Goal: Information Seeking & Learning: Learn about a topic

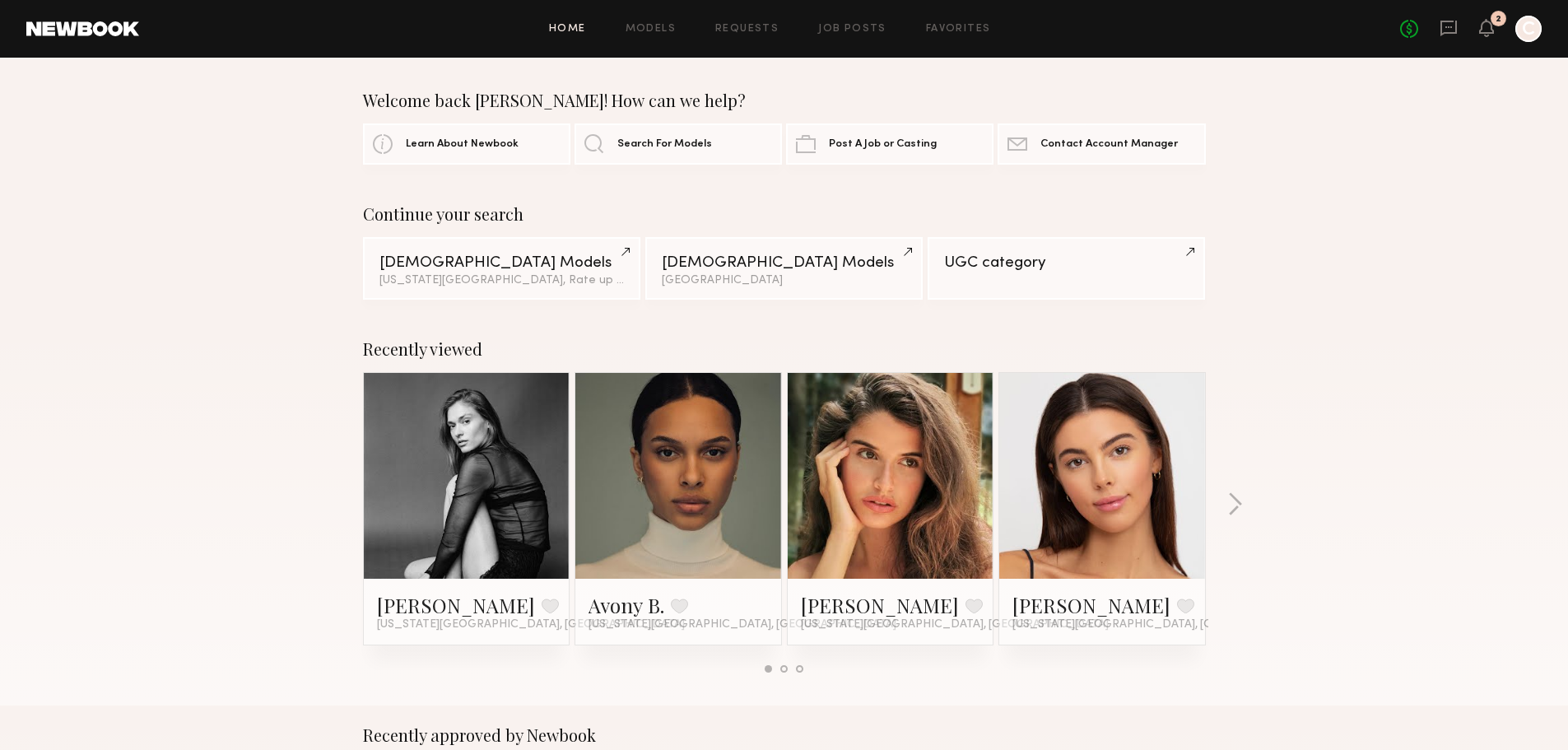
click at [495, 457] on link at bounding box center [467, 475] width 101 height 206
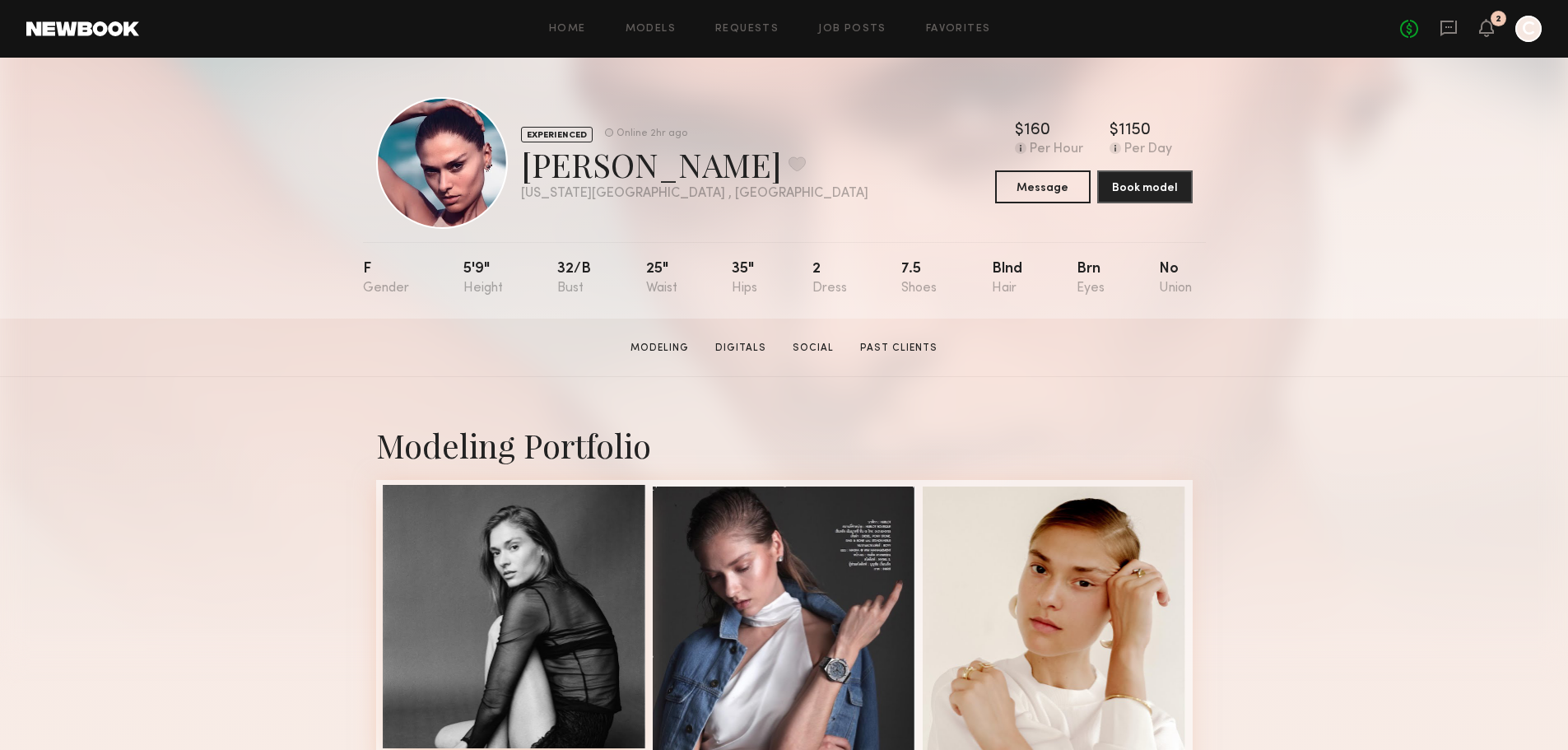
click at [498, 602] on div at bounding box center [514, 616] width 263 height 263
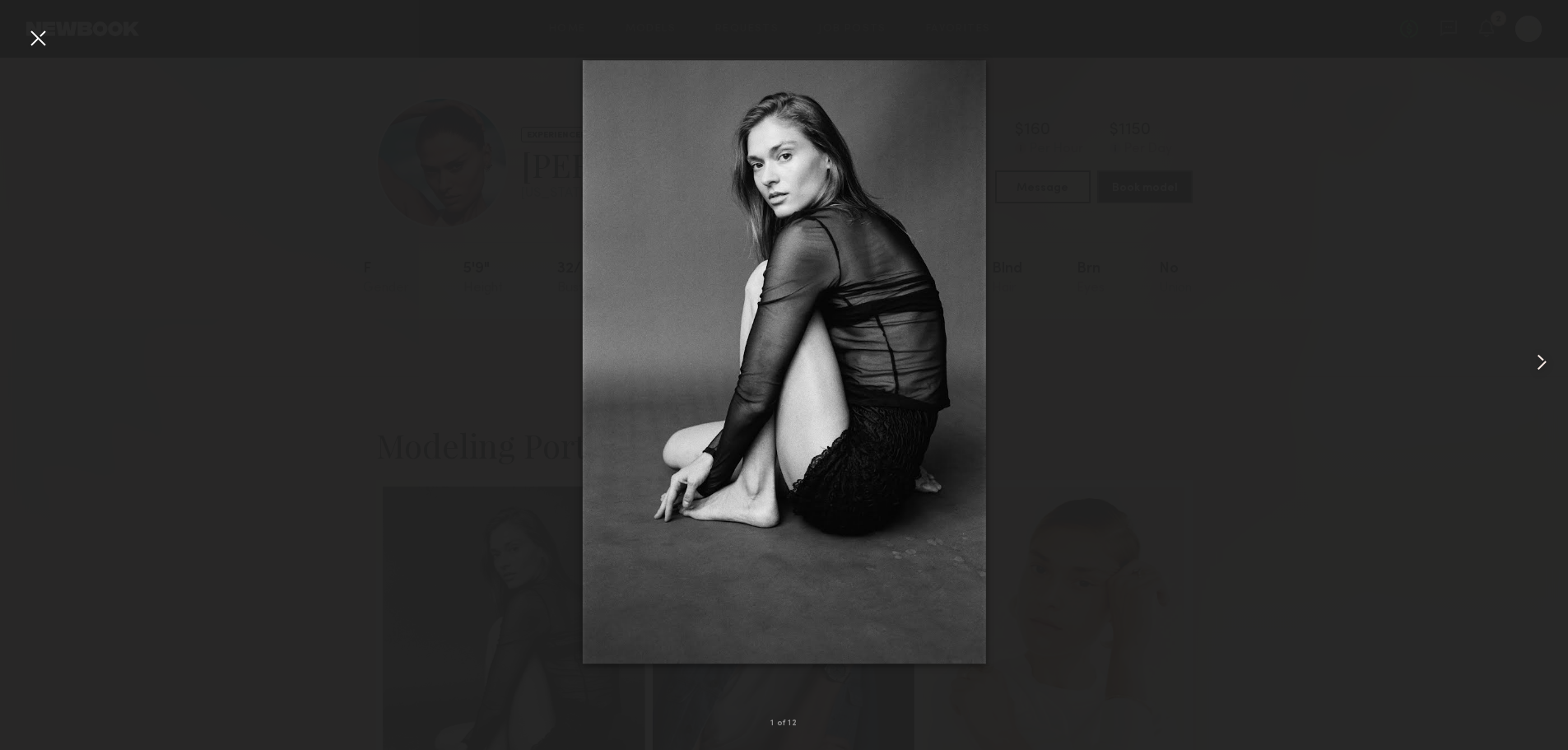
click at [1539, 356] on common-icon at bounding box center [1541, 361] width 26 height 26
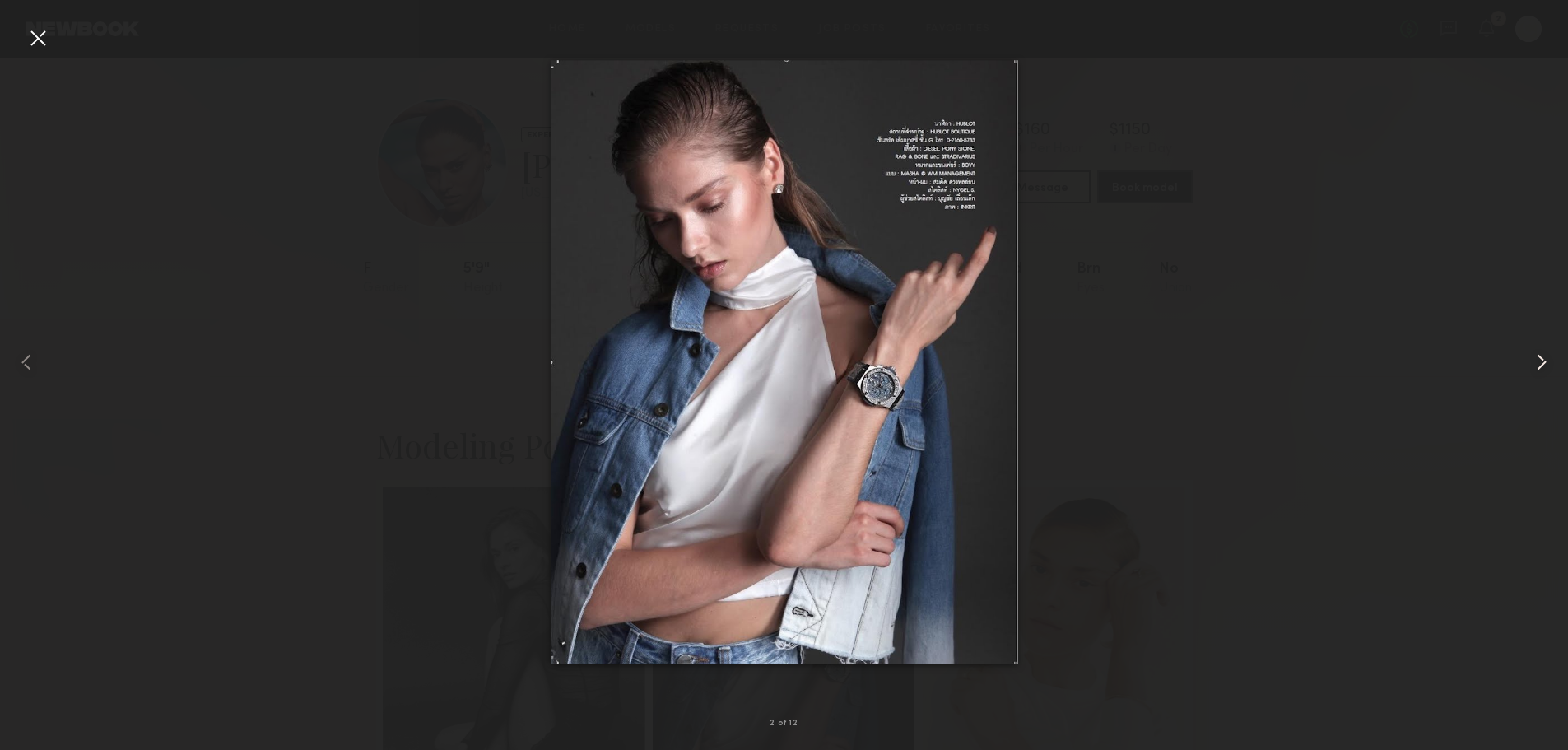
click at [1539, 356] on common-icon at bounding box center [1541, 361] width 26 height 26
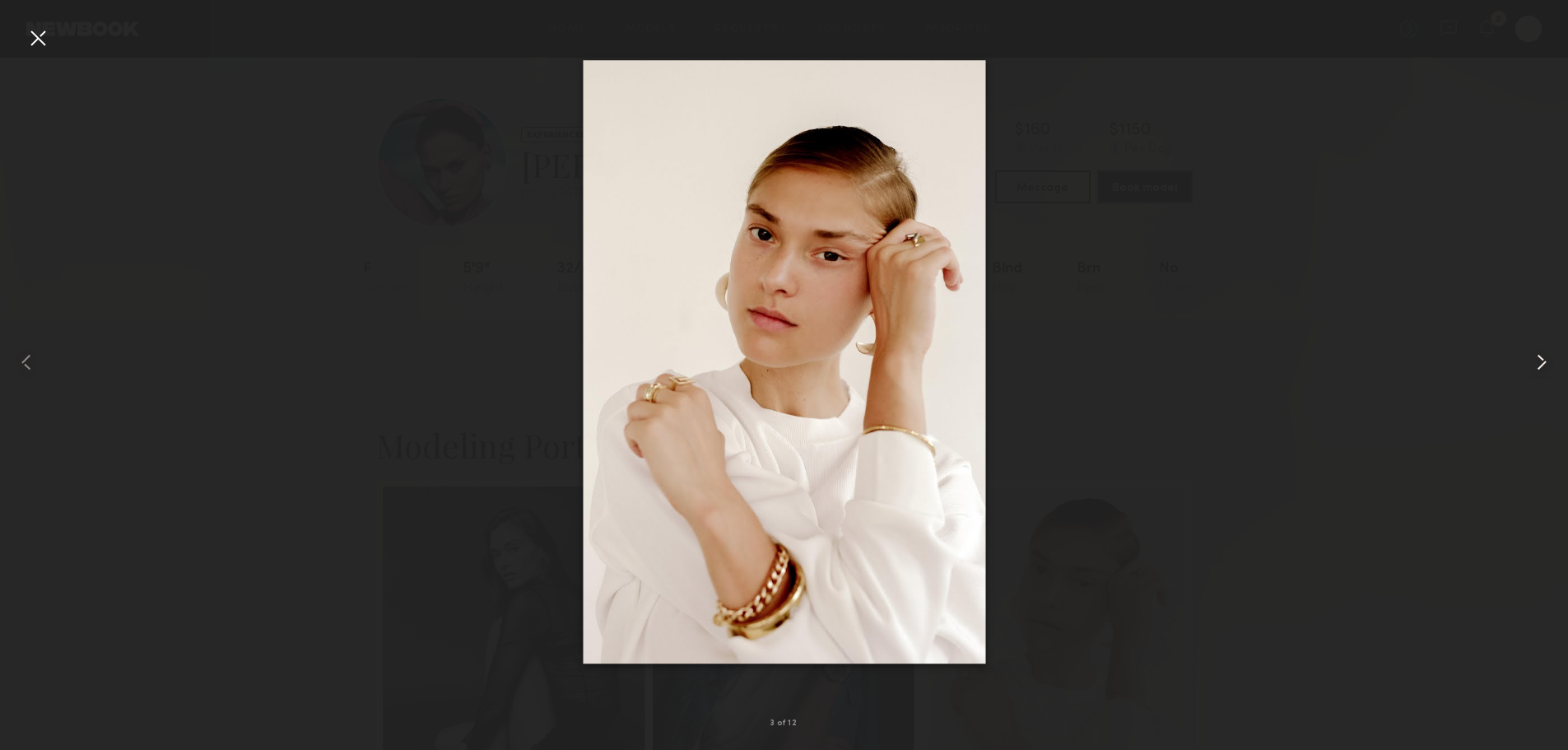
click at [1539, 356] on common-icon at bounding box center [1541, 361] width 26 height 26
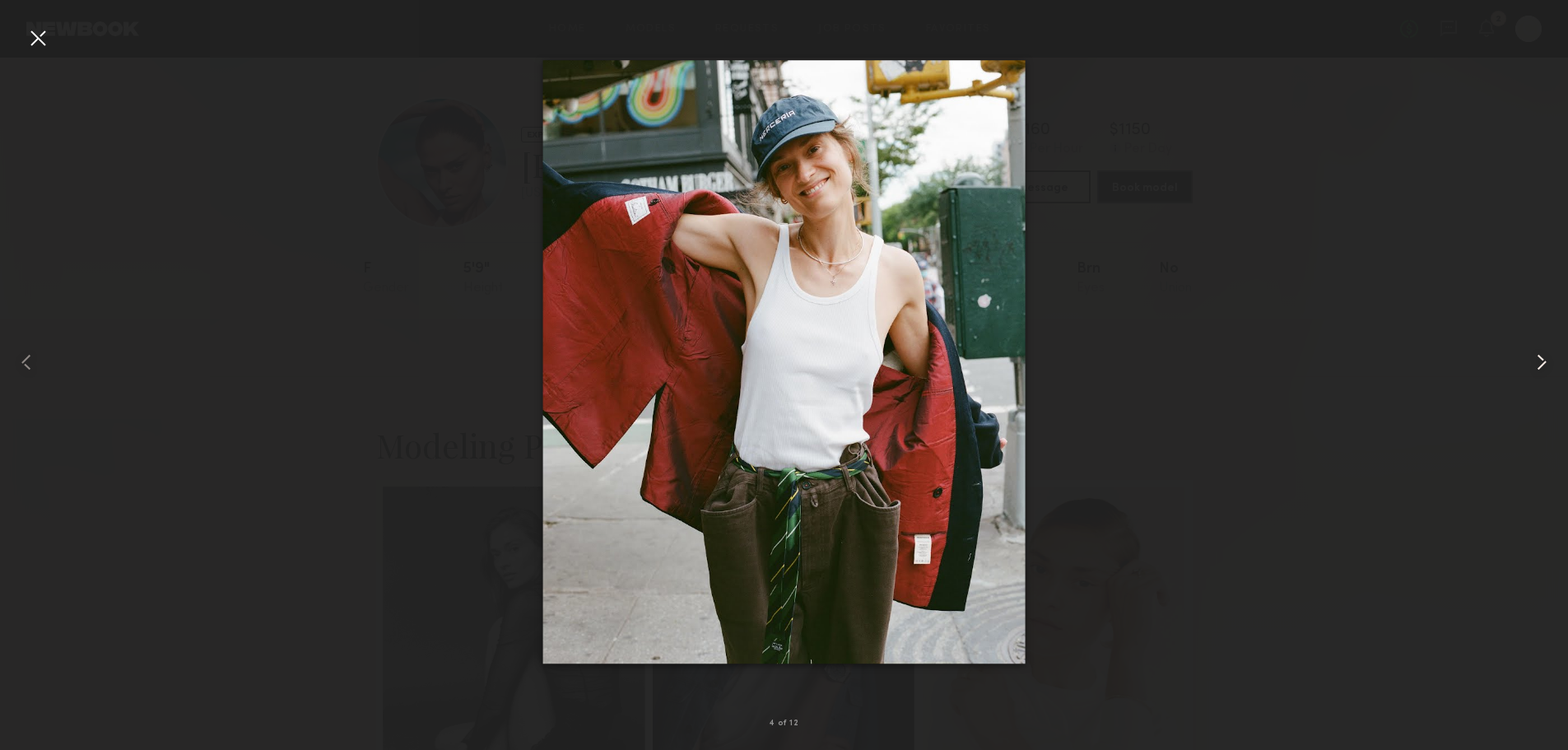
click at [1539, 356] on common-icon at bounding box center [1541, 361] width 26 height 26
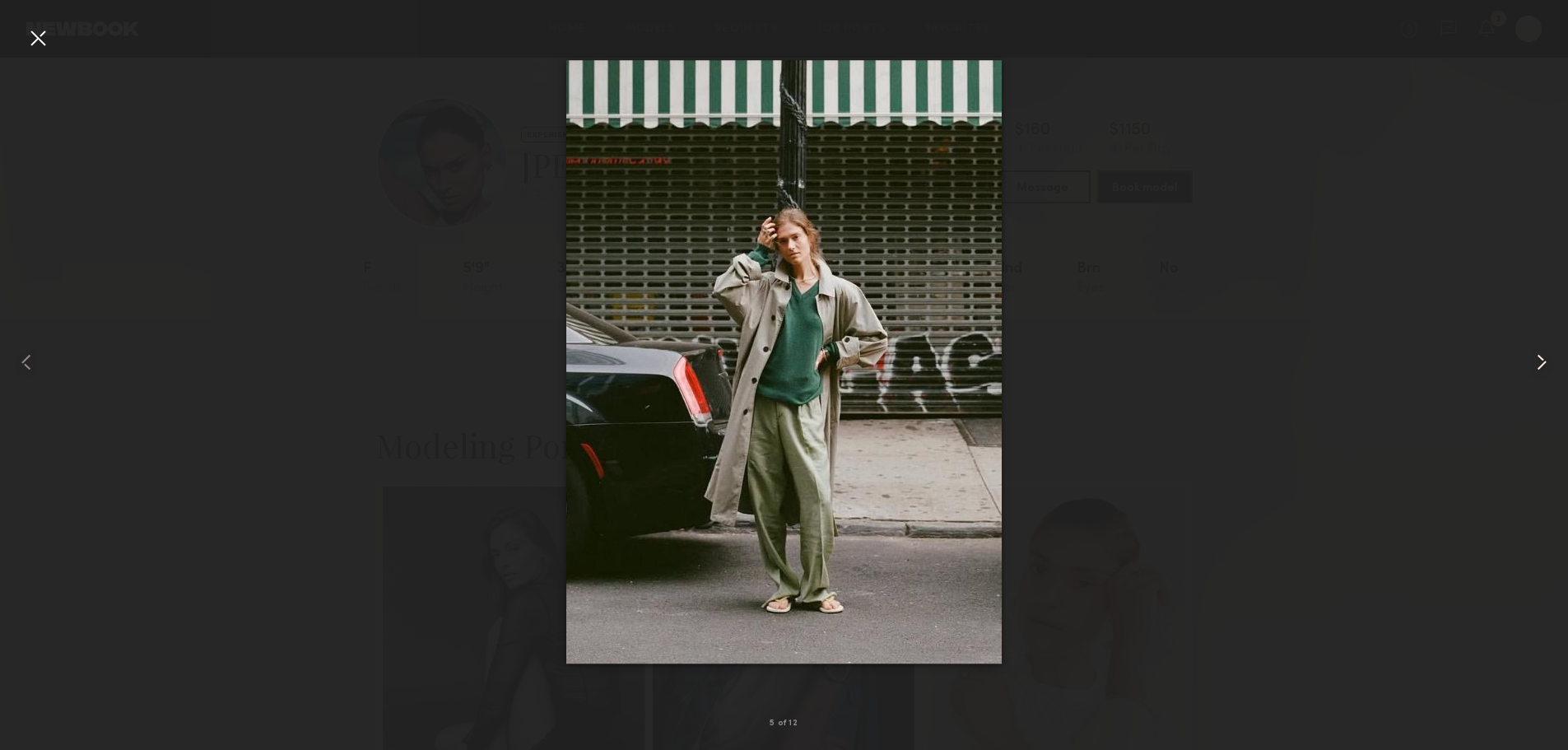
click at [1539, 356] on common-icon at bounding box center [1541, 361] width 26 height 26
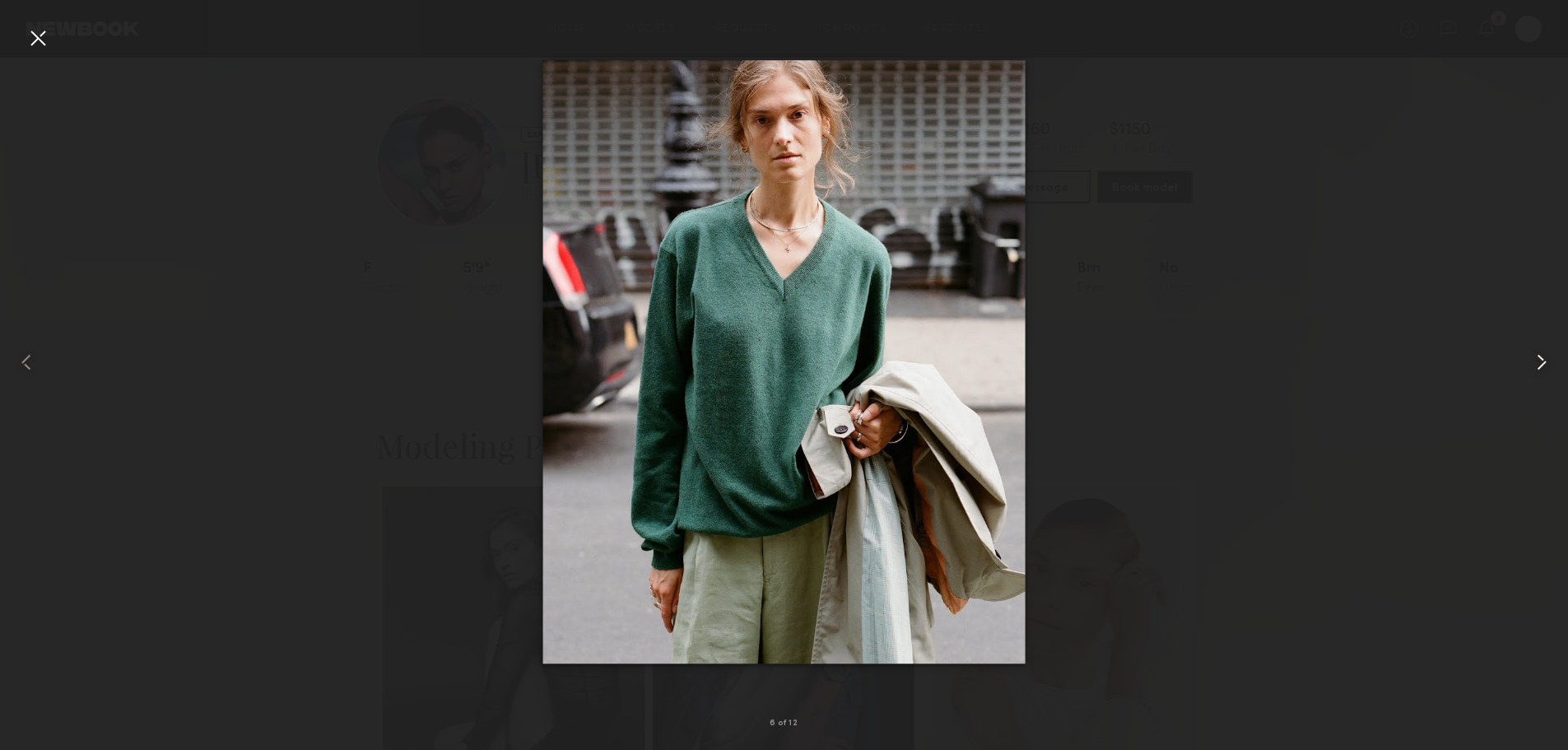
click at [1539, 356] on common-icon at bounding box center [1541, 361] width 26 height 26
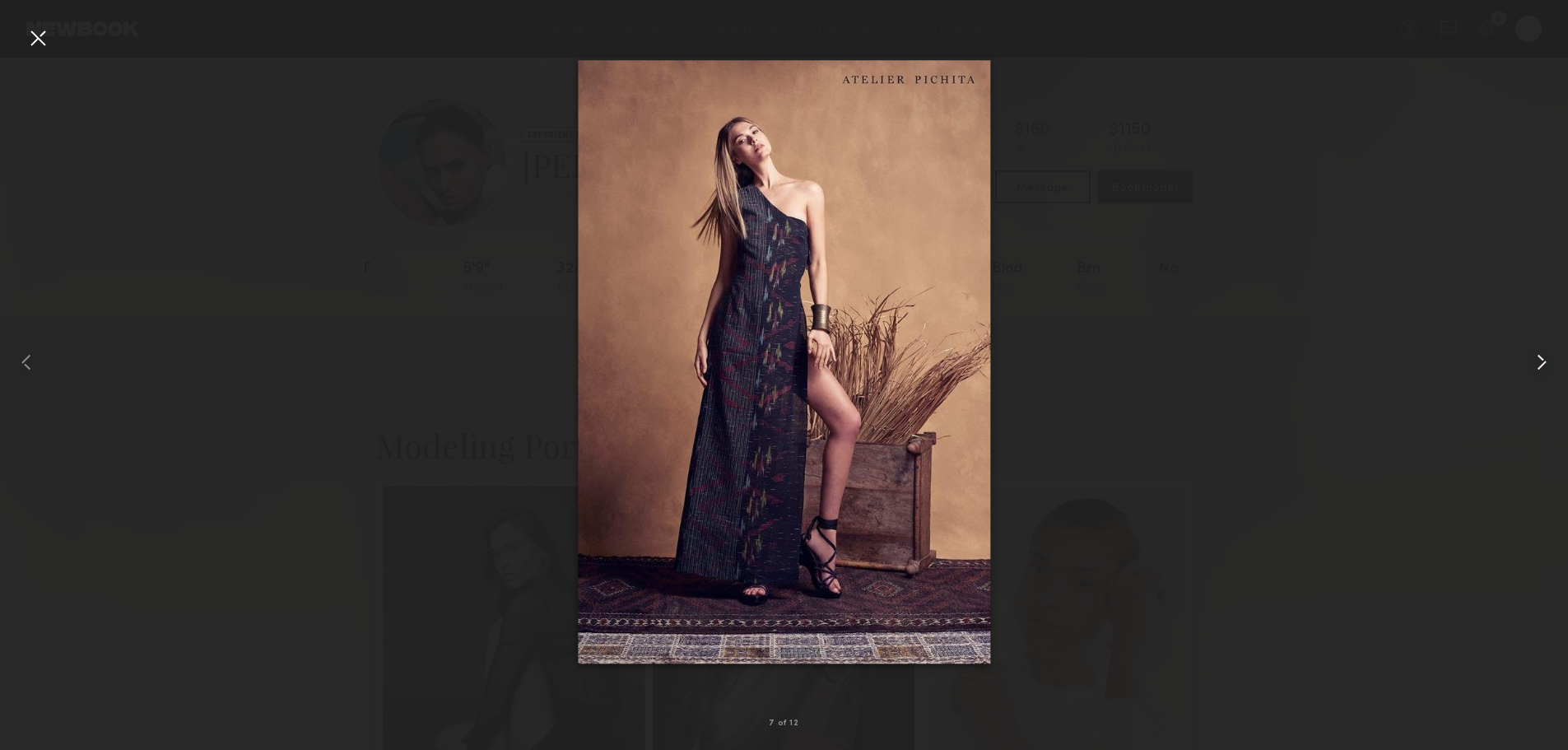
click at [1539, 356] on common-icon at bounding box center [1541, 361] width 26 height 26
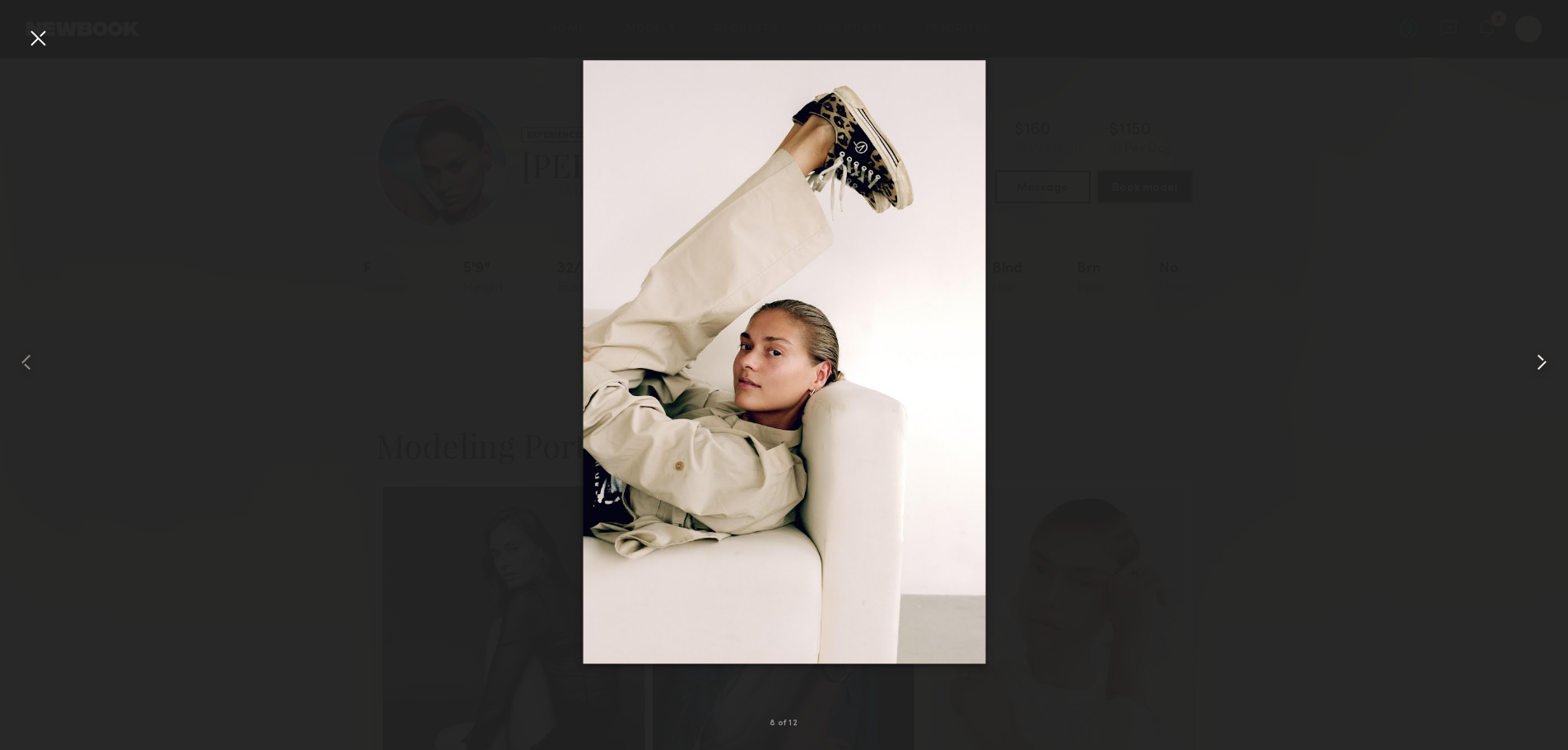
click at [1548, 361] on common-icon at bounding box center [1541, 361] width 26 height 26
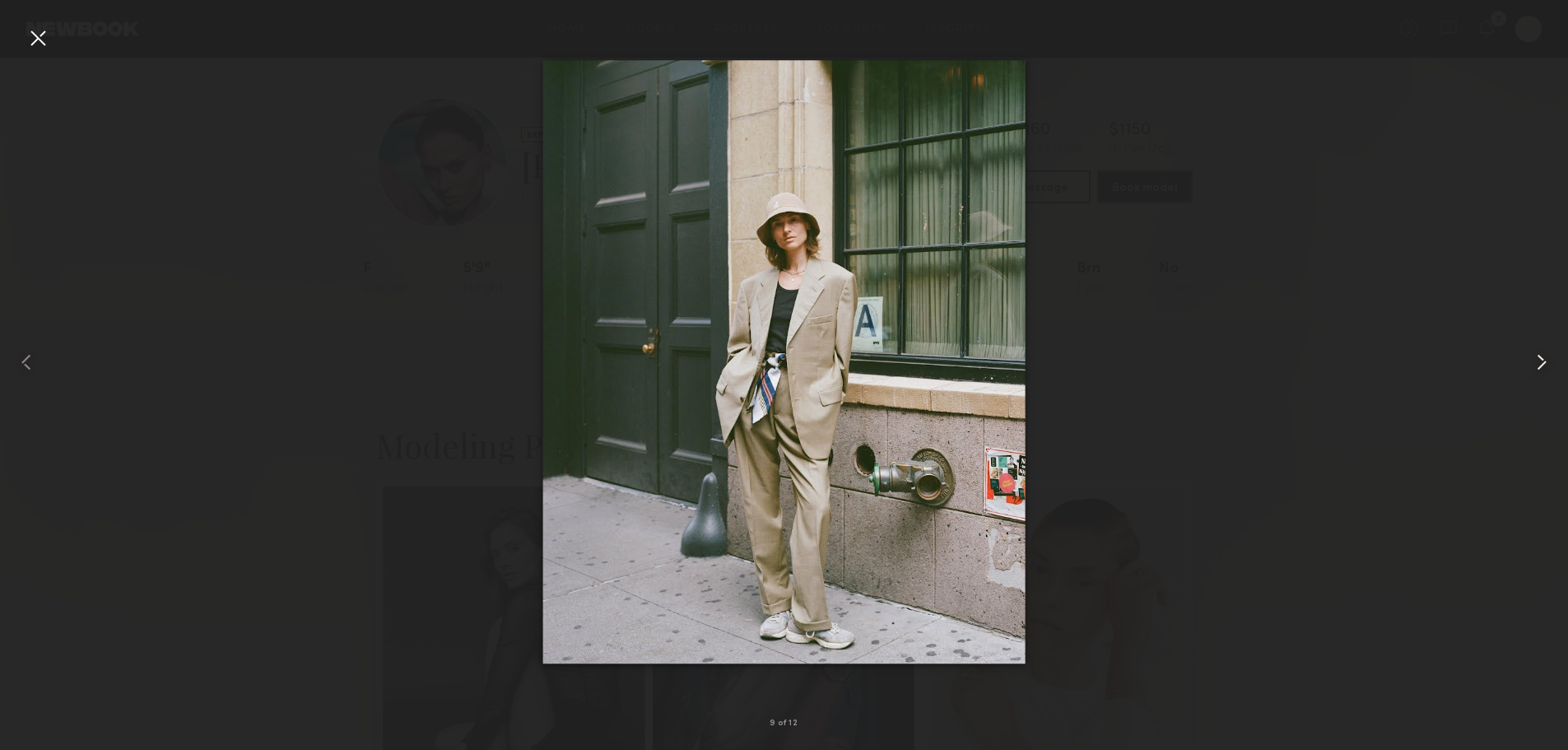
click at [1548, 361] on common-icon at bounding box center [1541, 361] width 26 height 26
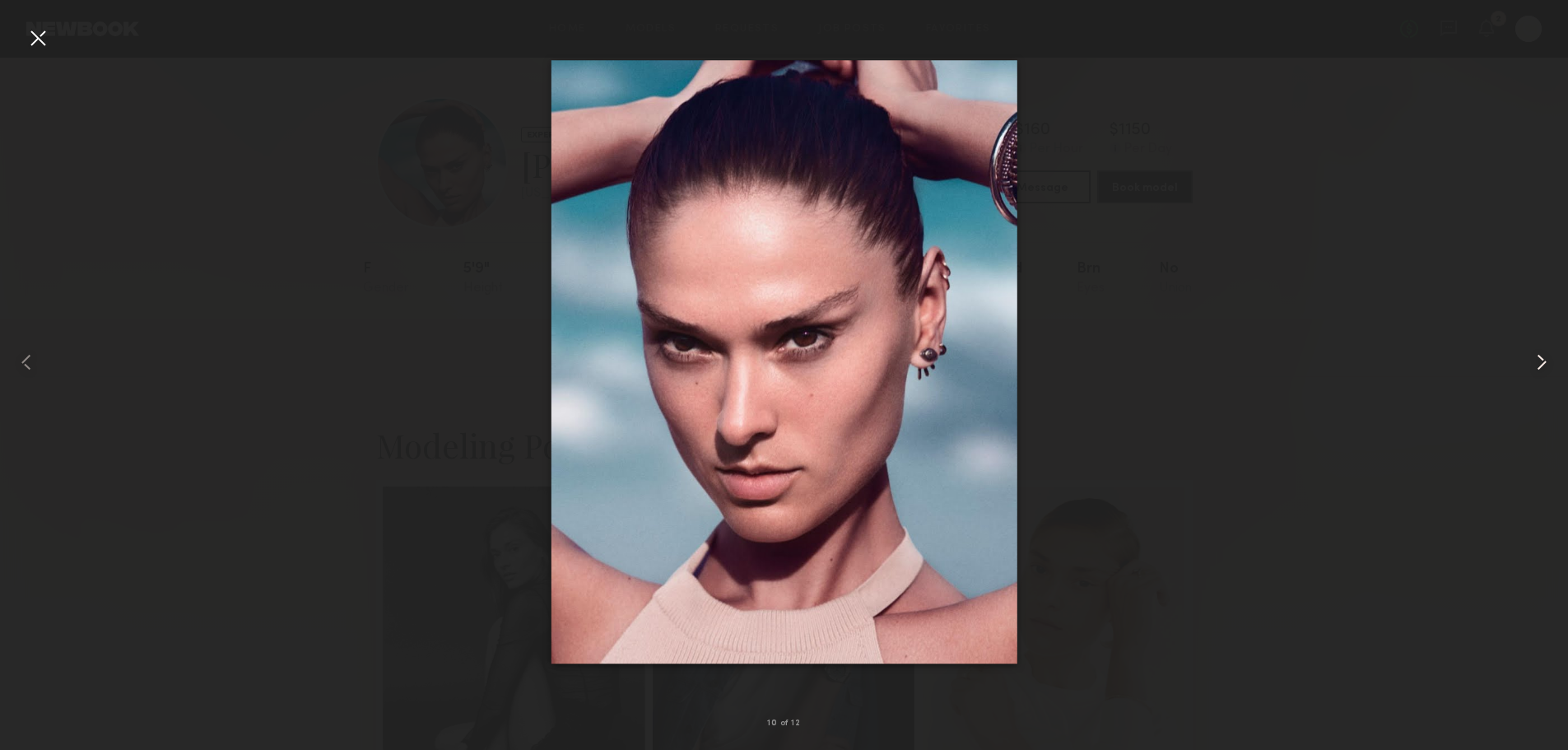
click at [1541, 371] on common-icon at bounding box center [1541, 361] width 26 height 26
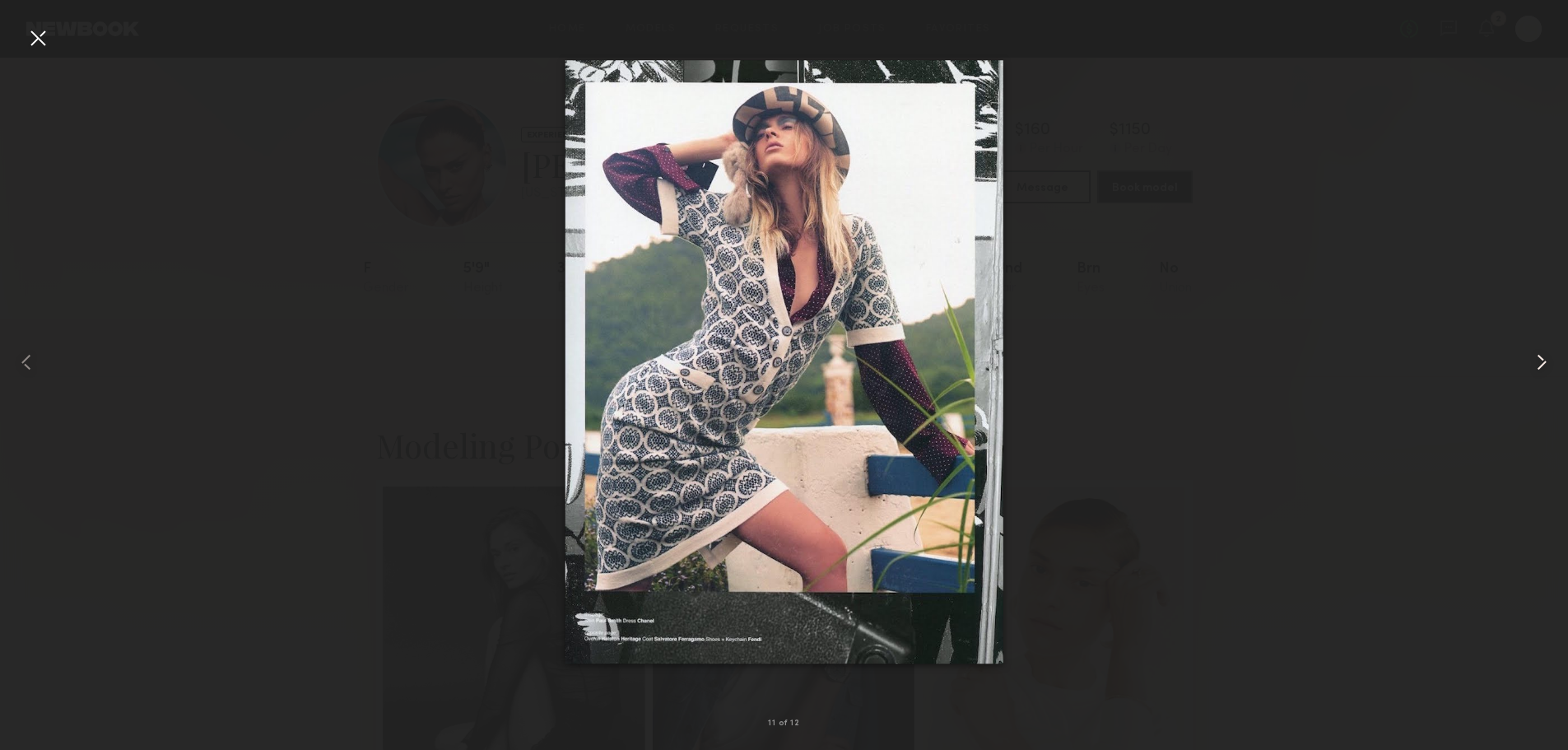
click at [1541, 371] on common-icon at bounding box center [1541, 361] width 26 height 26
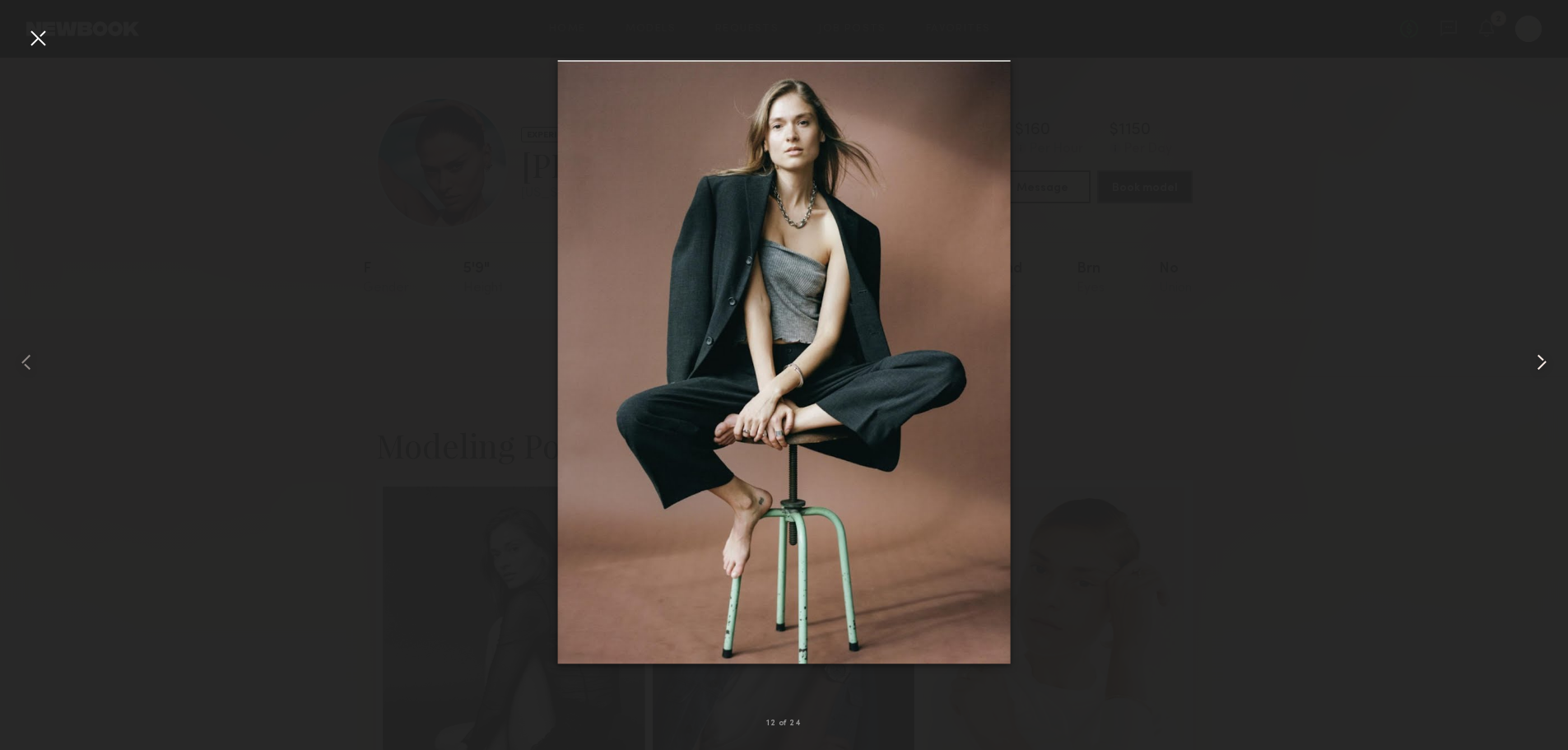
click at [1541, 371] on common-icon at bounding box center [1541, 361] width 26 height 26
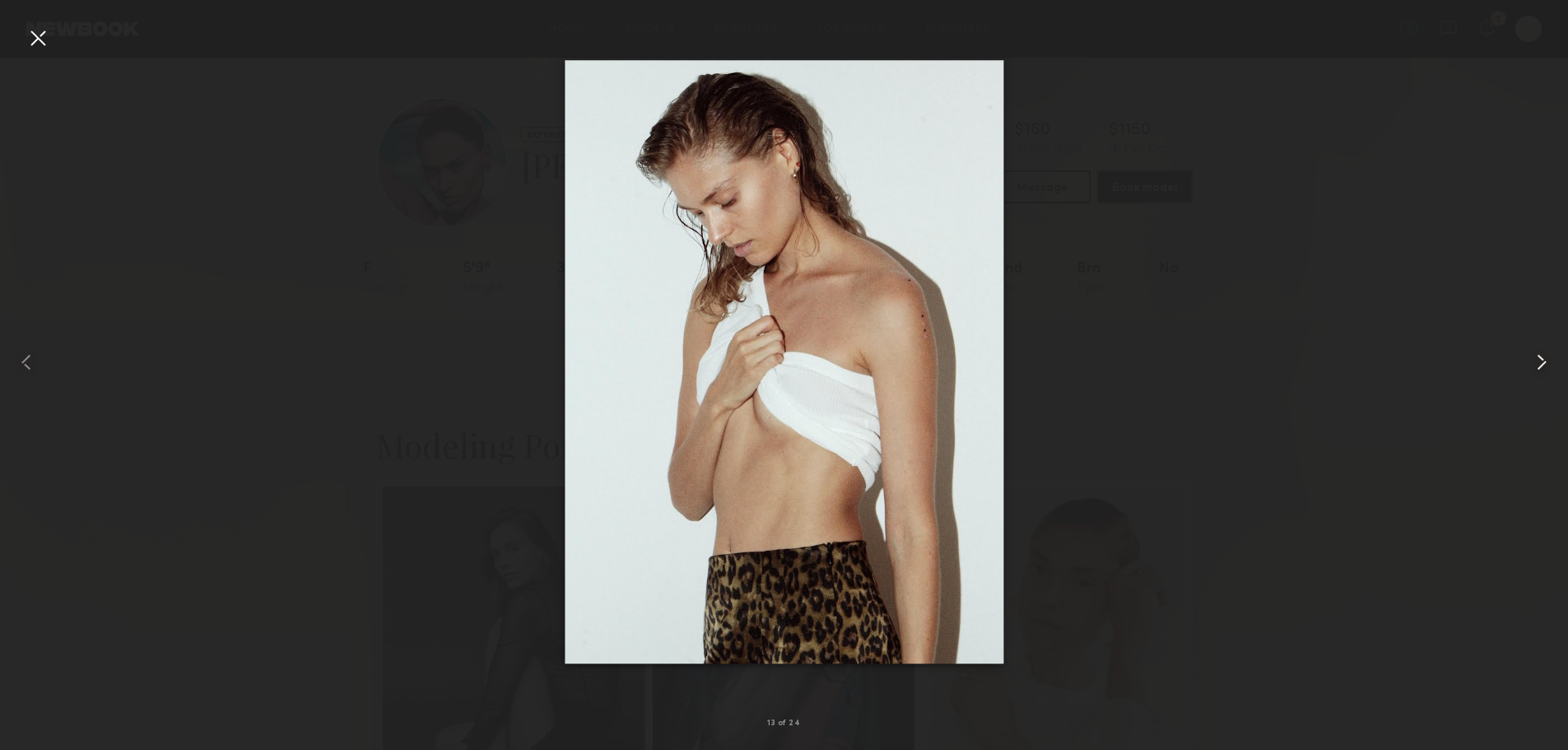
click at [1541, 371] on common-icon at bounding box center [1541, 361] width 26 height 26
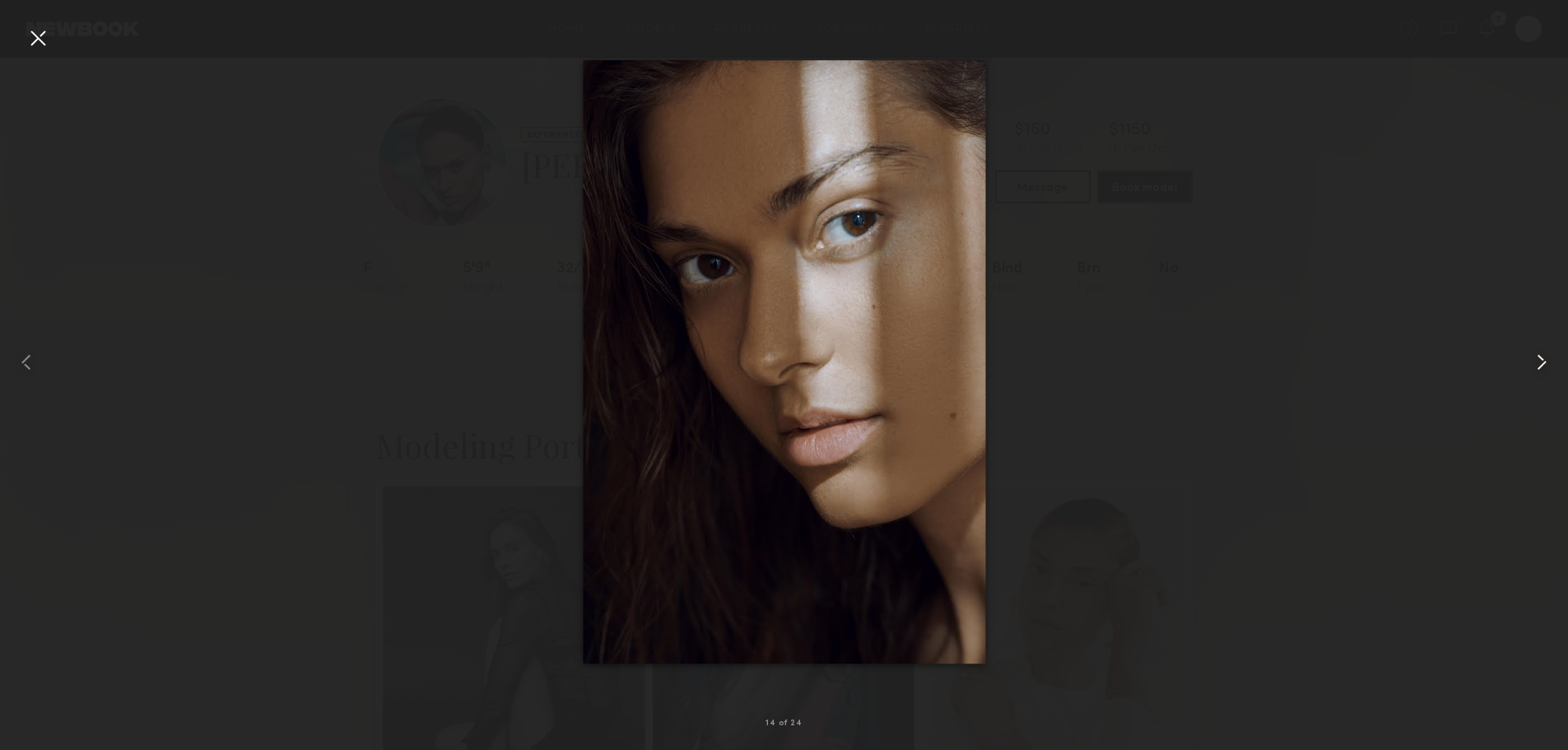
click at [1541, 371] on common-icon at bounding box center [1541, 361] width 26 height 26
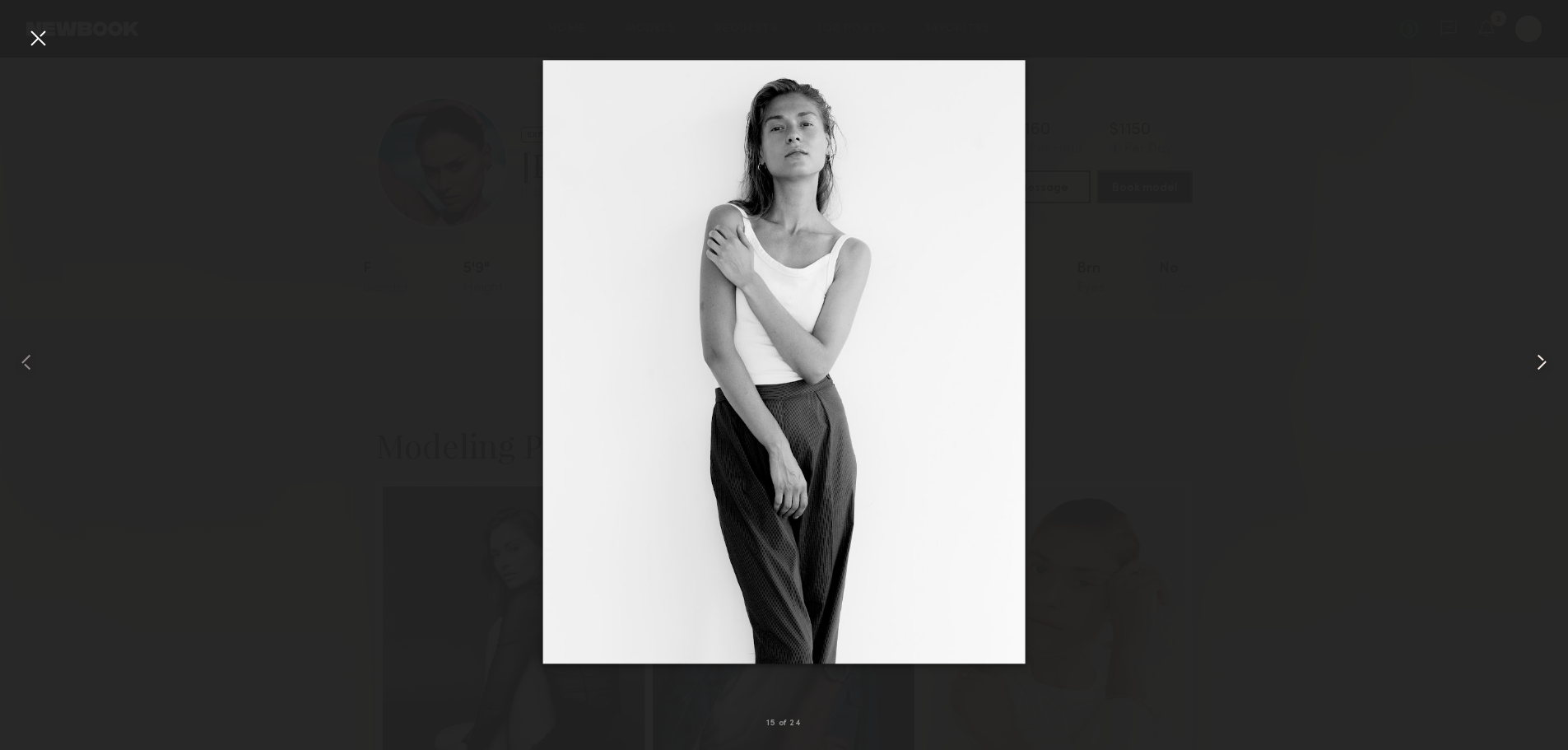
click at [1541, 371] on common-icon at bounding box center [1541, 361] width 26 height 26
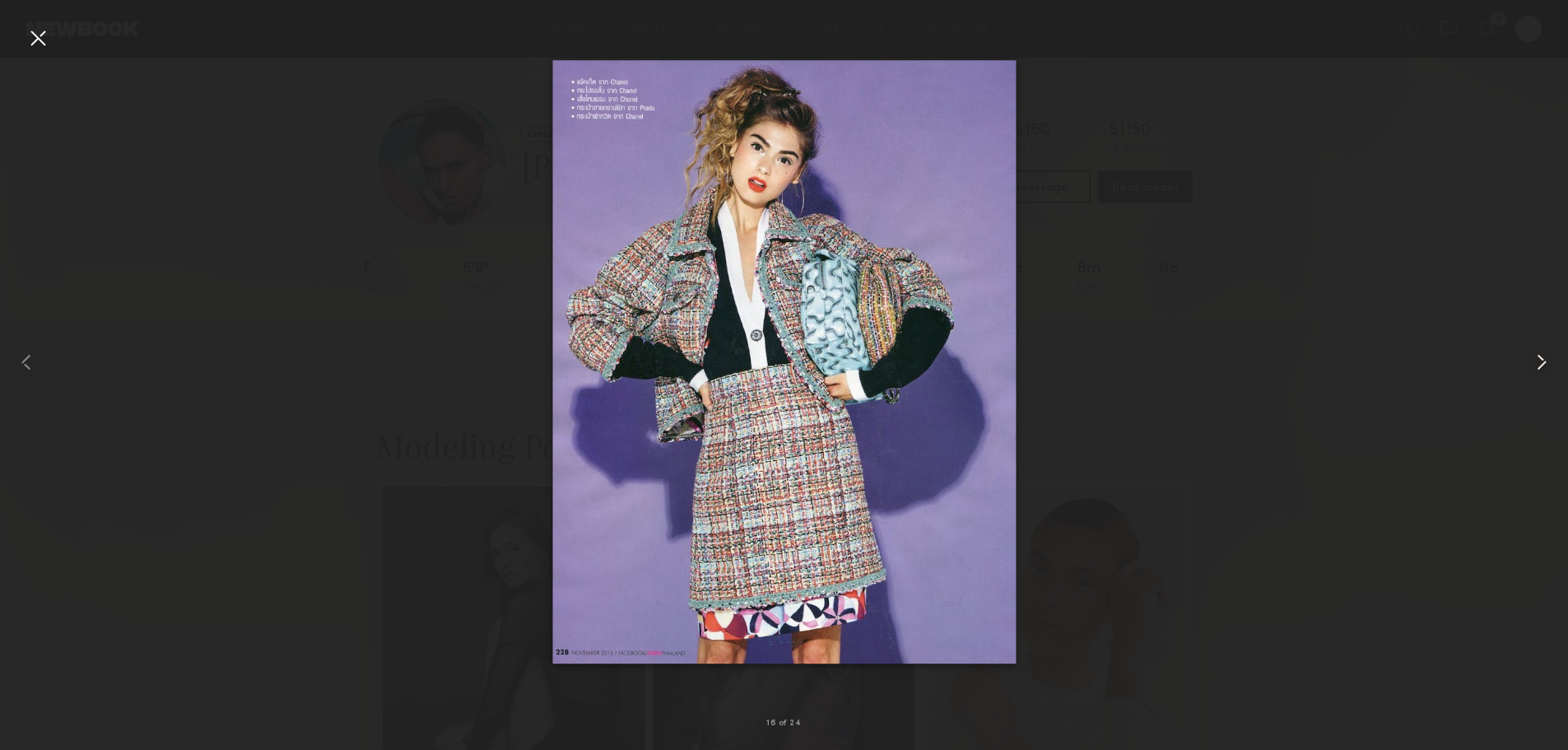
click at [1541, 371] on common-icon at bounding box center [1541, 361] width 26 height 26
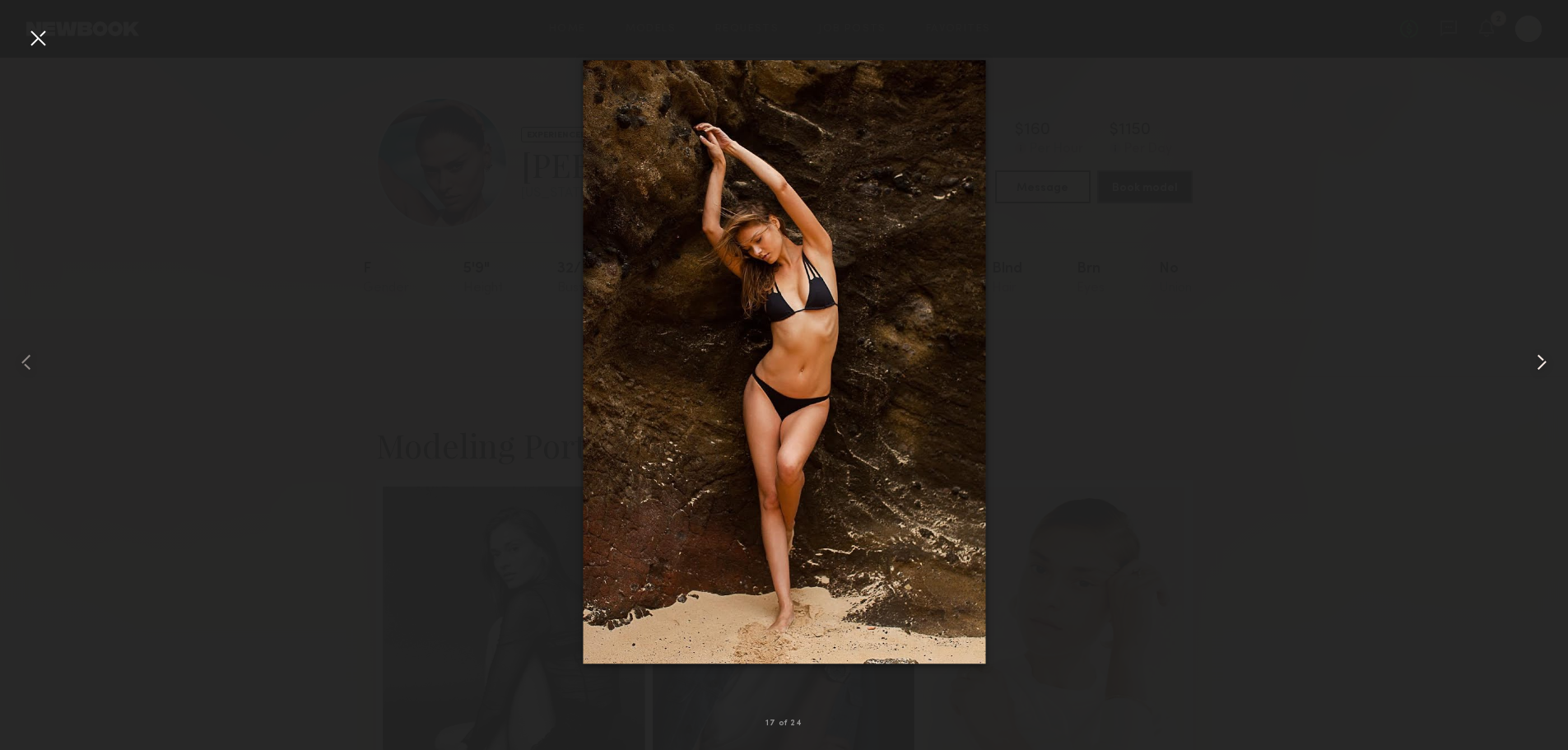
click at [1541, 371] on common-icon at bounding box center [1541, 361] width 26 height 26
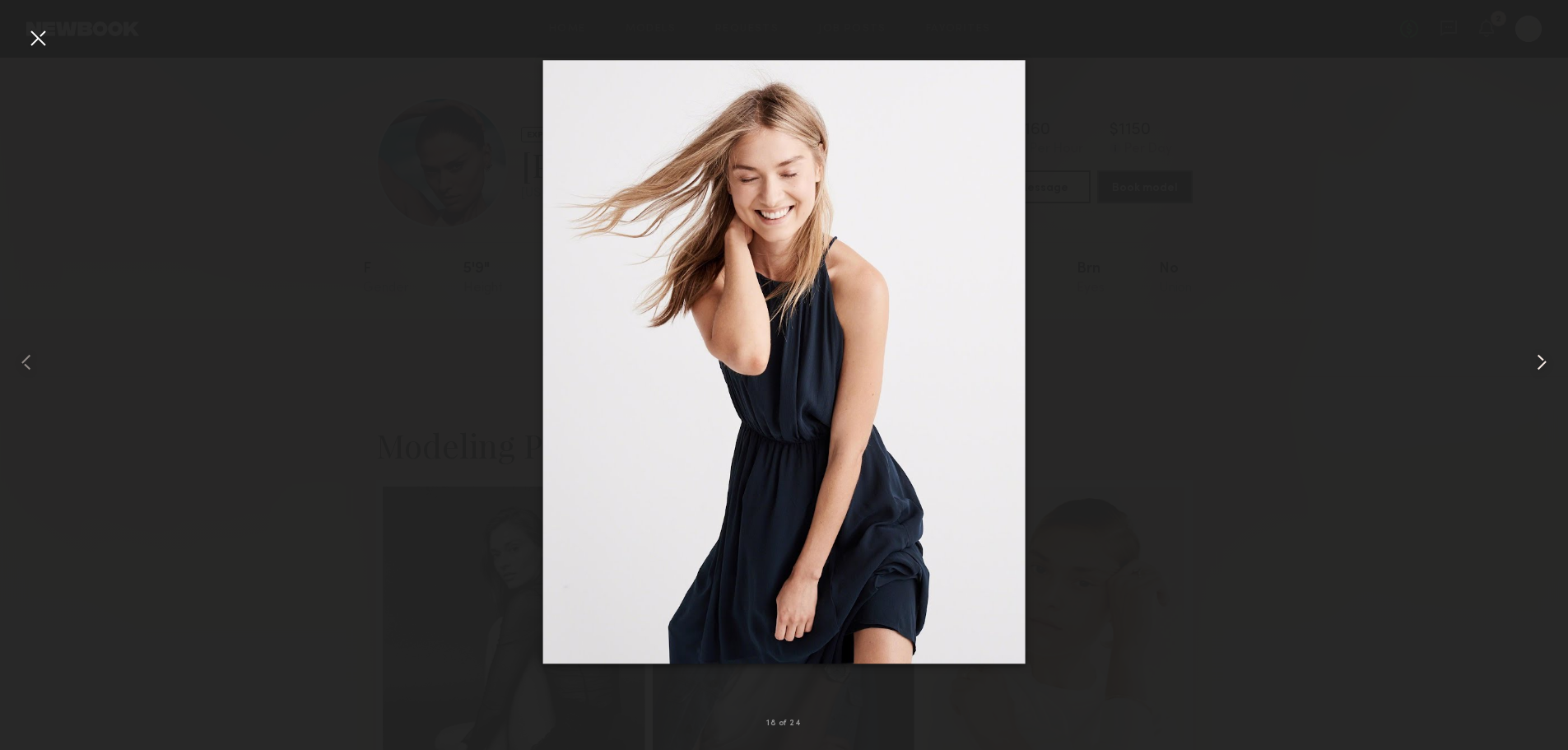
click at [1541, 371] on common-icon at bounding box center [1541, 361] width 26 height 26
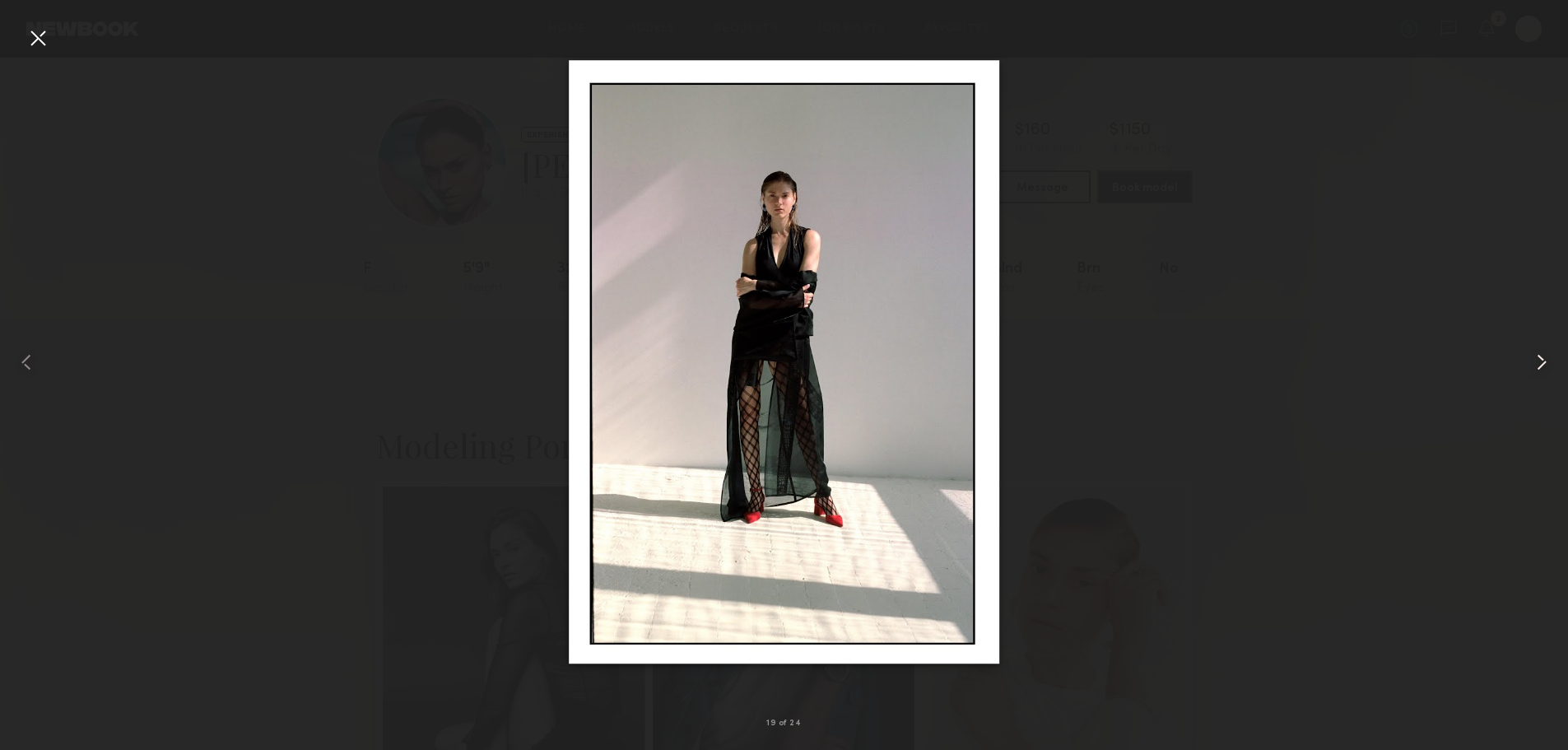
click at [1541, 371] on common-icon at bounding box center [1541, 361] width 26 height 26
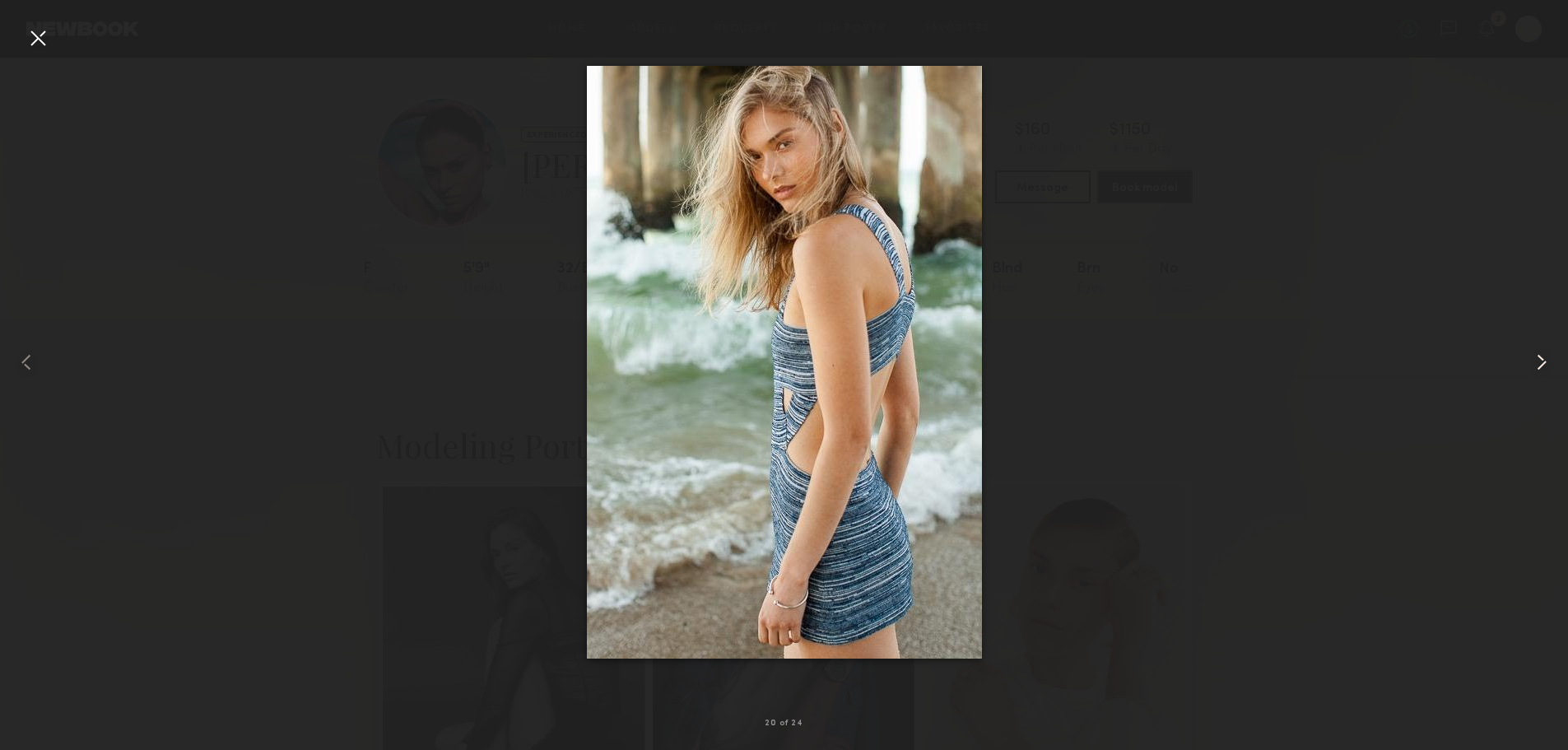
click at [1541, 371] on common-icon at bounding box center [1541, 361] width 26 height 26
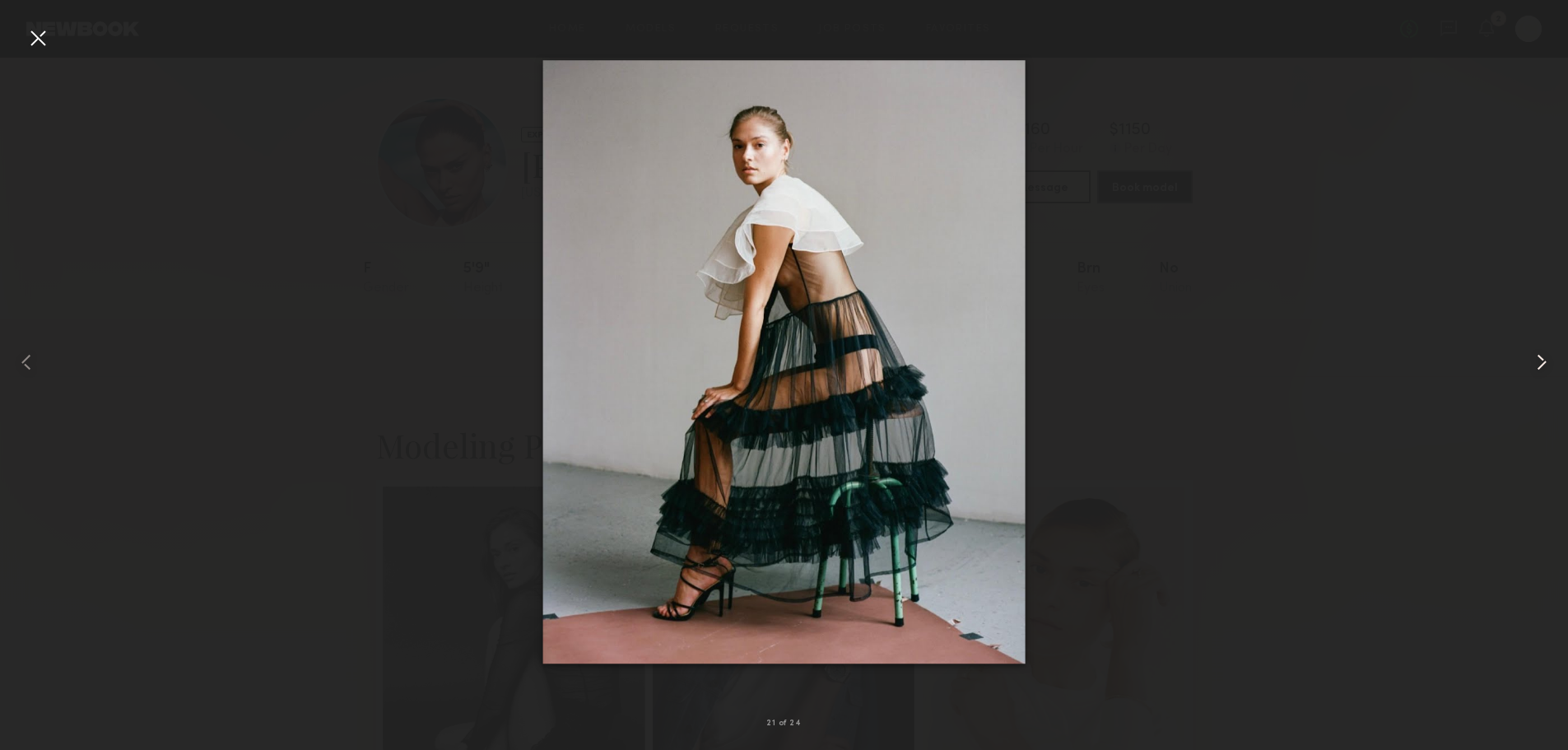
click at [1541, 371] on common-icon at bounding box center [1541, 361] width 26 height 26
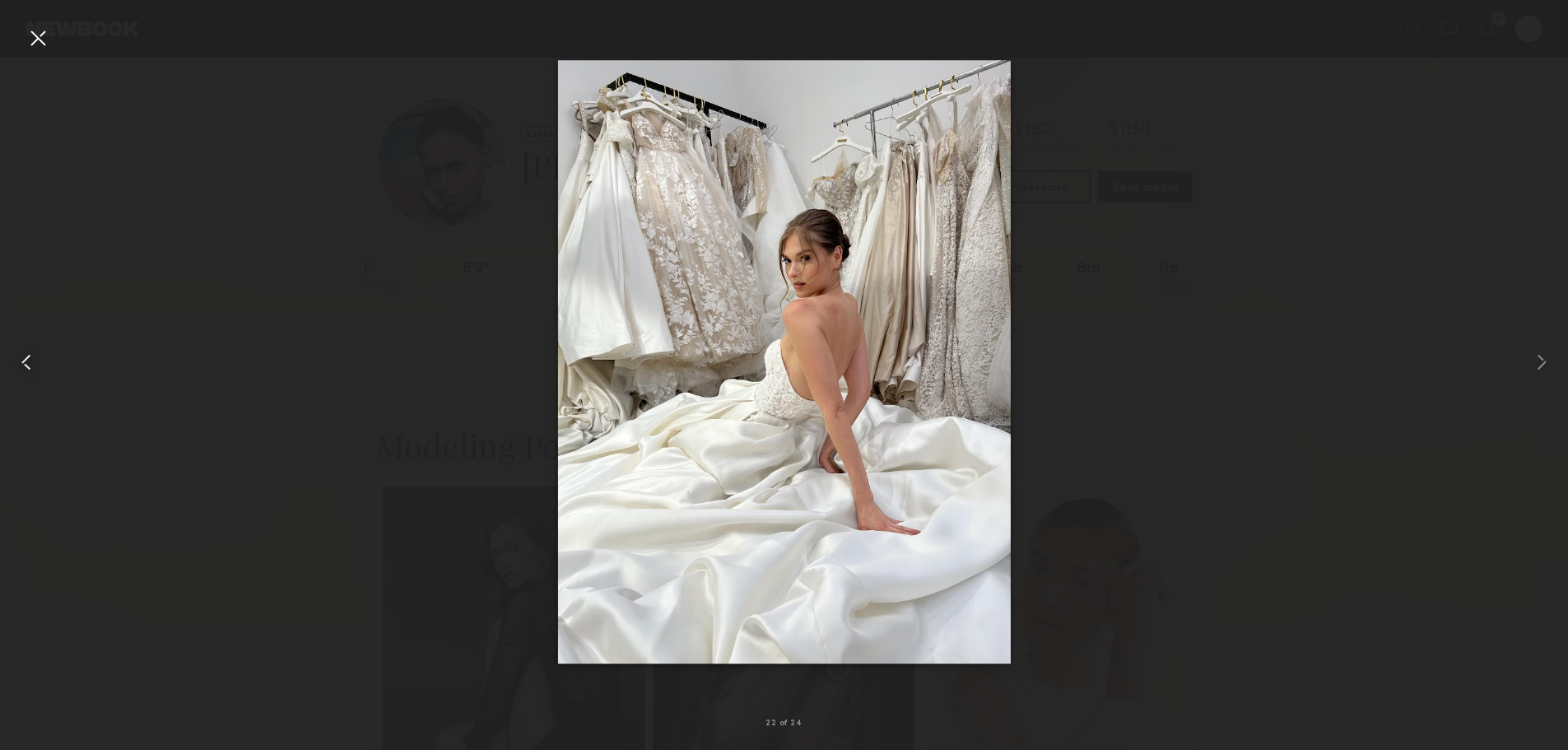
click at [21, 358] on common-icon at bounding box center [26, 361] width 26 height 26
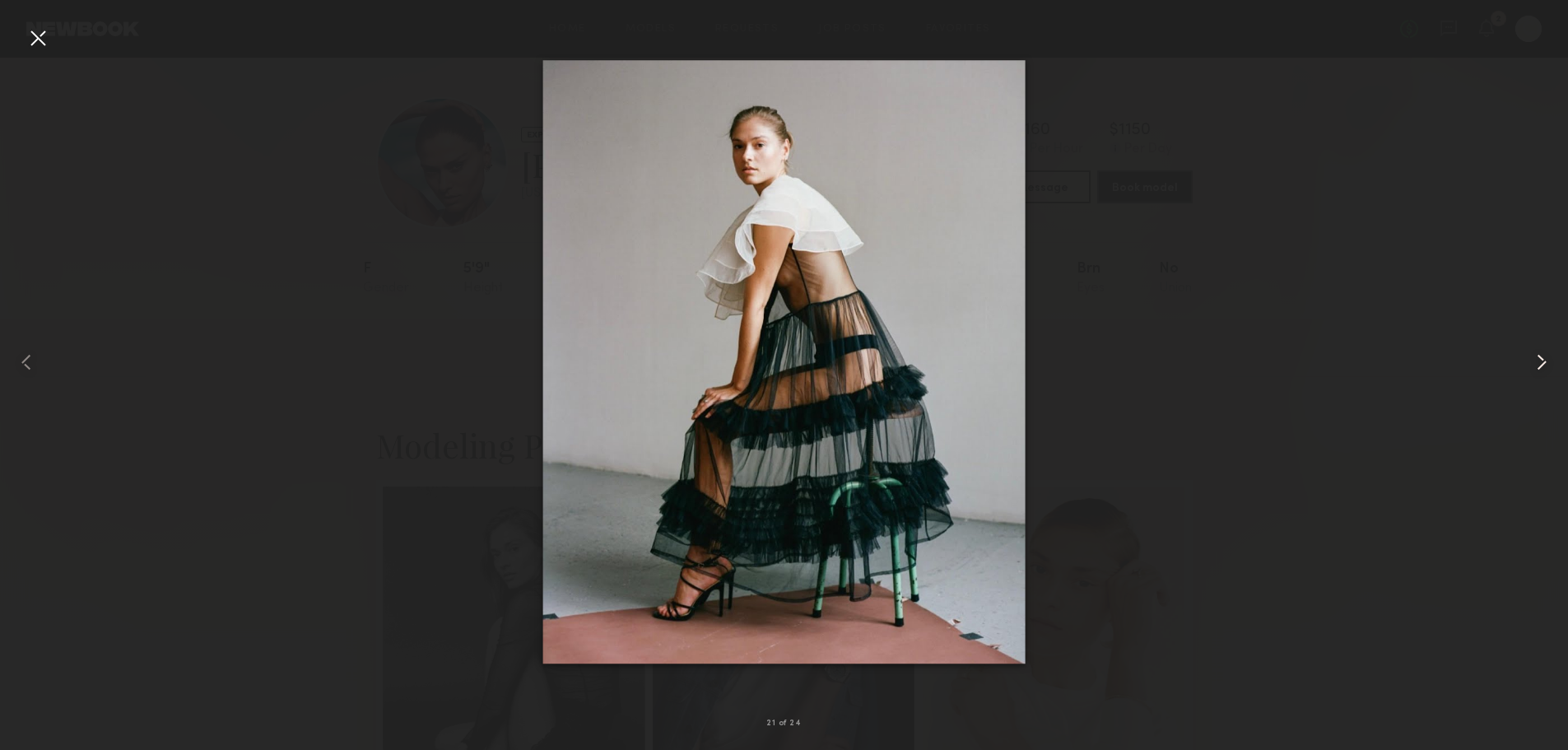
click at [1542, 340] on div at bounding box center [1536, 361] width 63 height 671
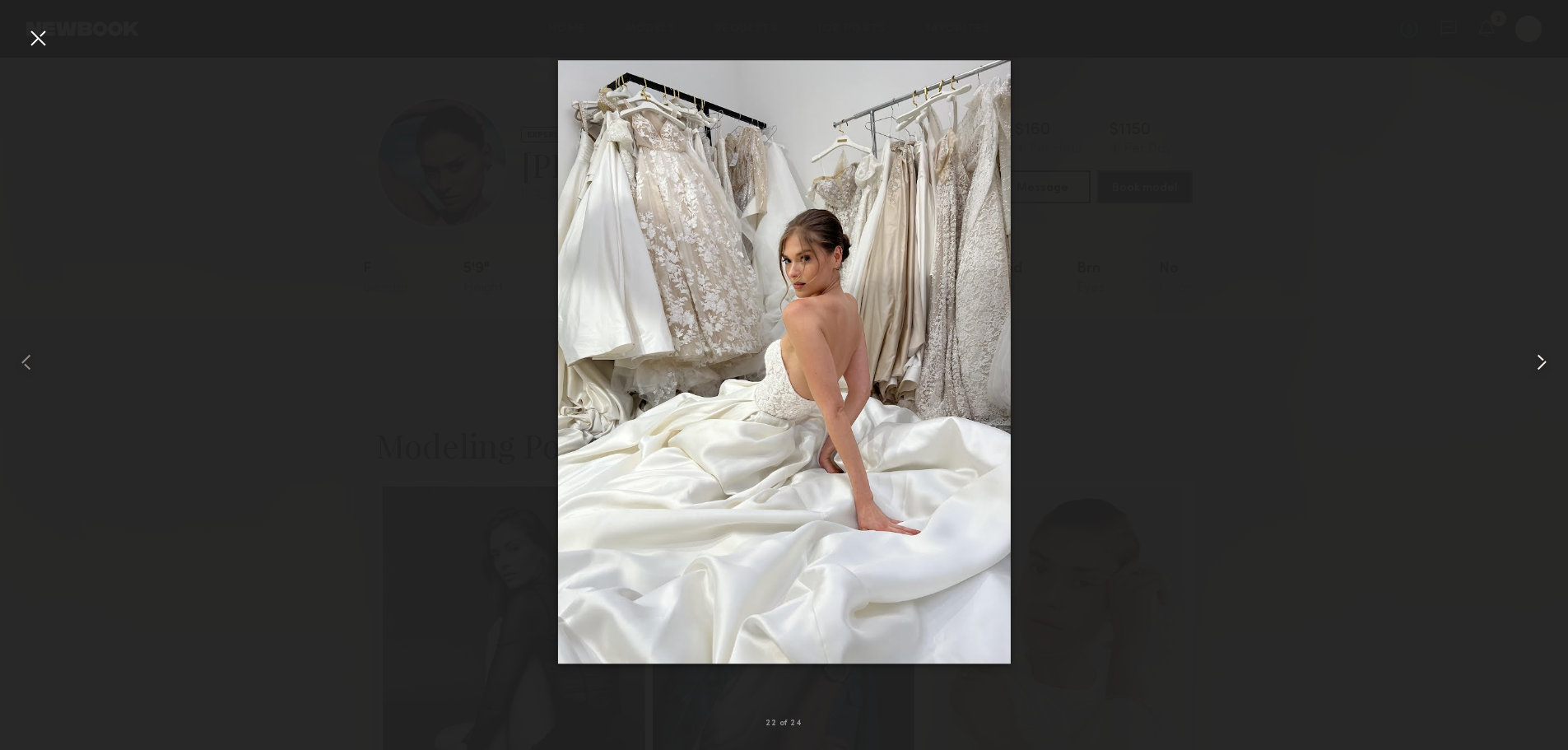
click at [1537, 357] on common-icon at bounding box center [1541, 361] width 26 height 26
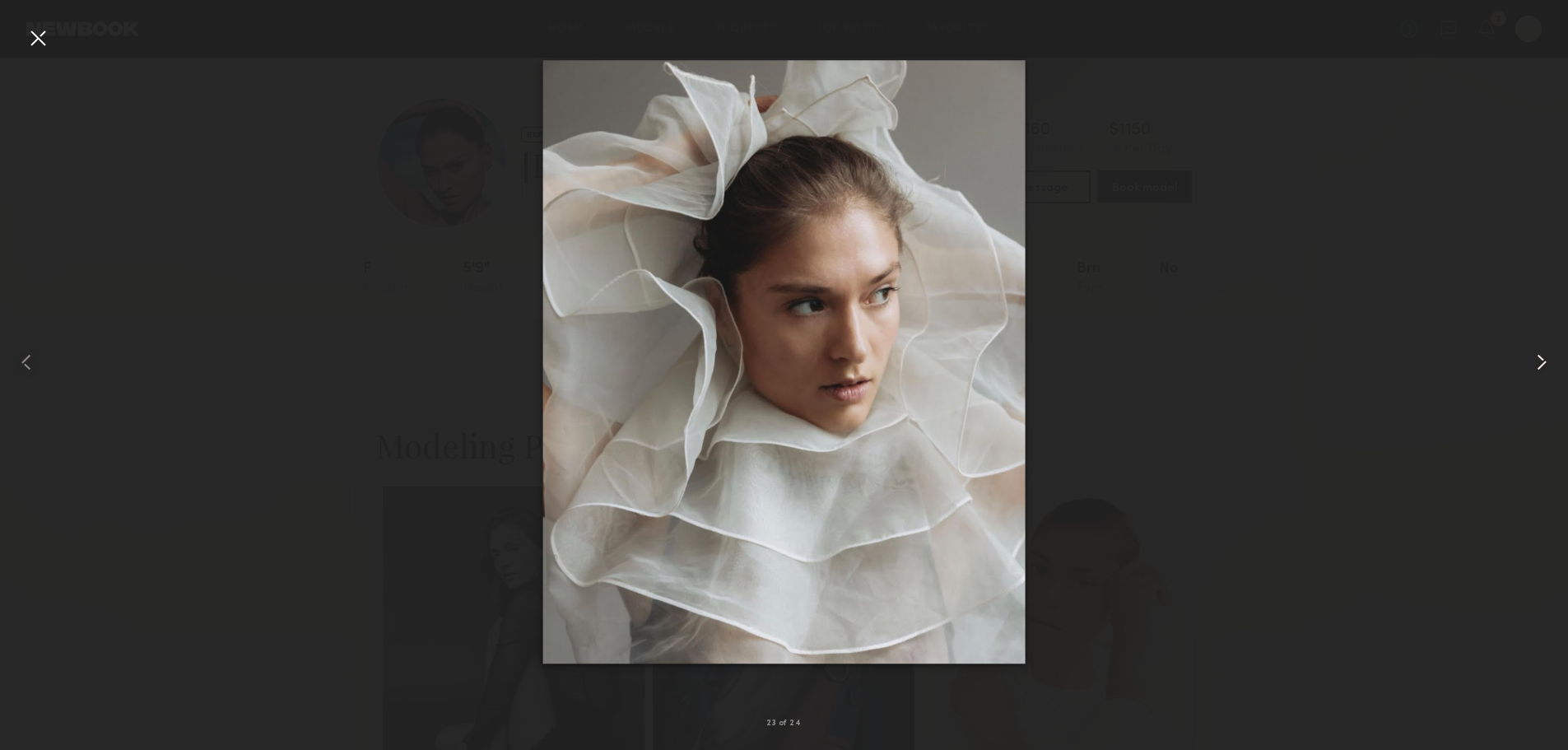
click at [1537, 357] on common-icon at bounding box center [1541, 361] width 26 height 26
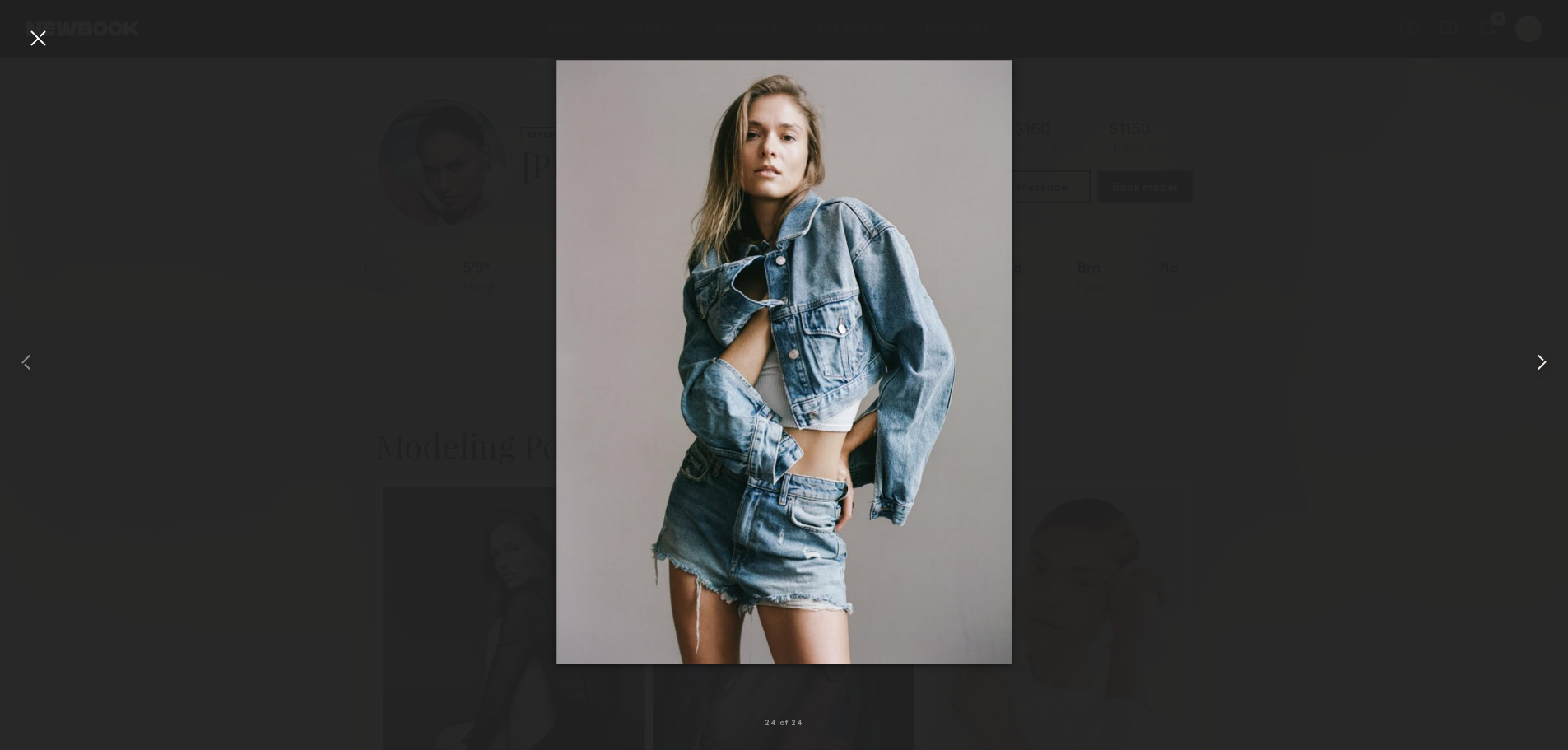
click at [1537, 357] on common-icon at bounding box center [1541, 361] width 26 height 26
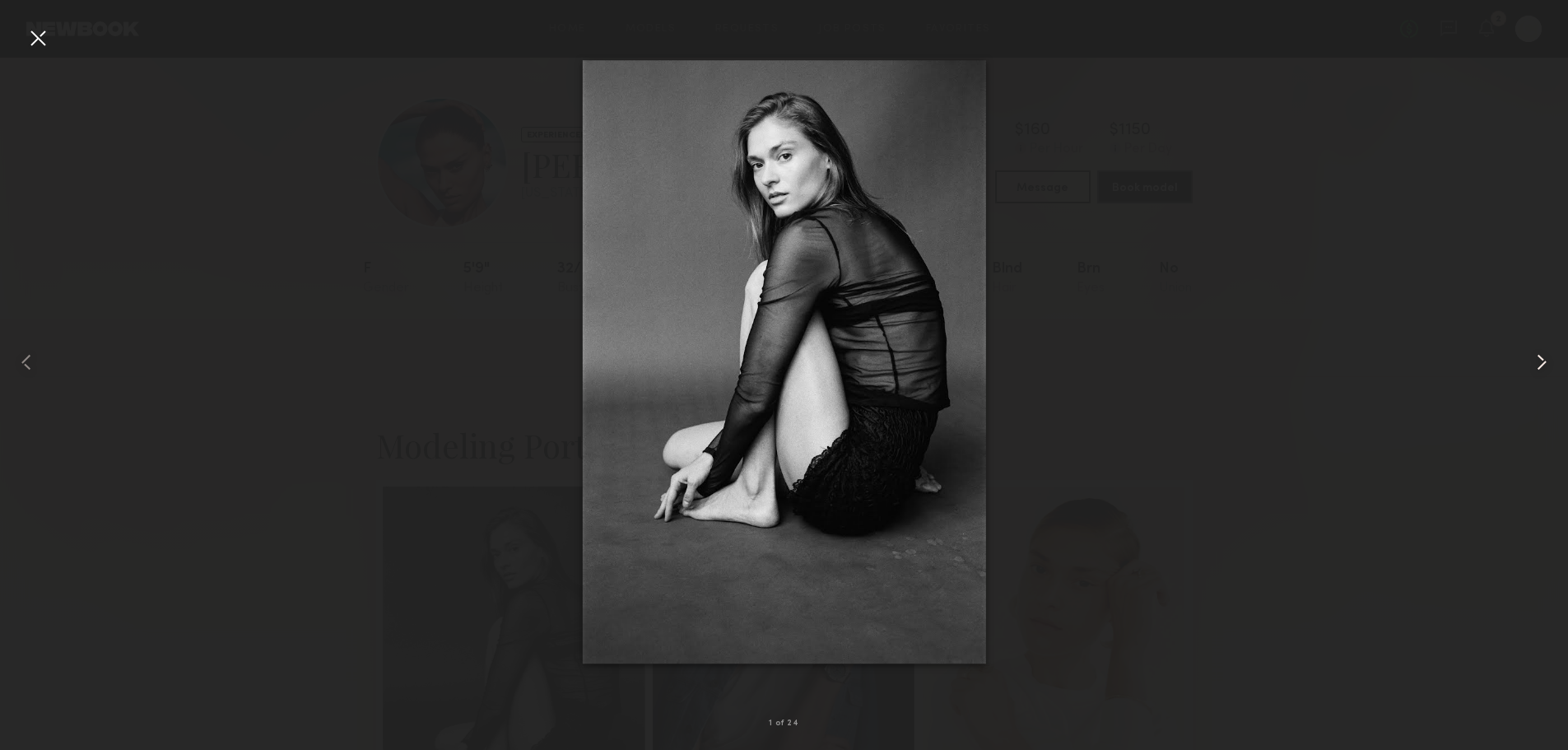
click at [1537, 357] on common-icon at bounding box center [1541, 361] width 26 height 26
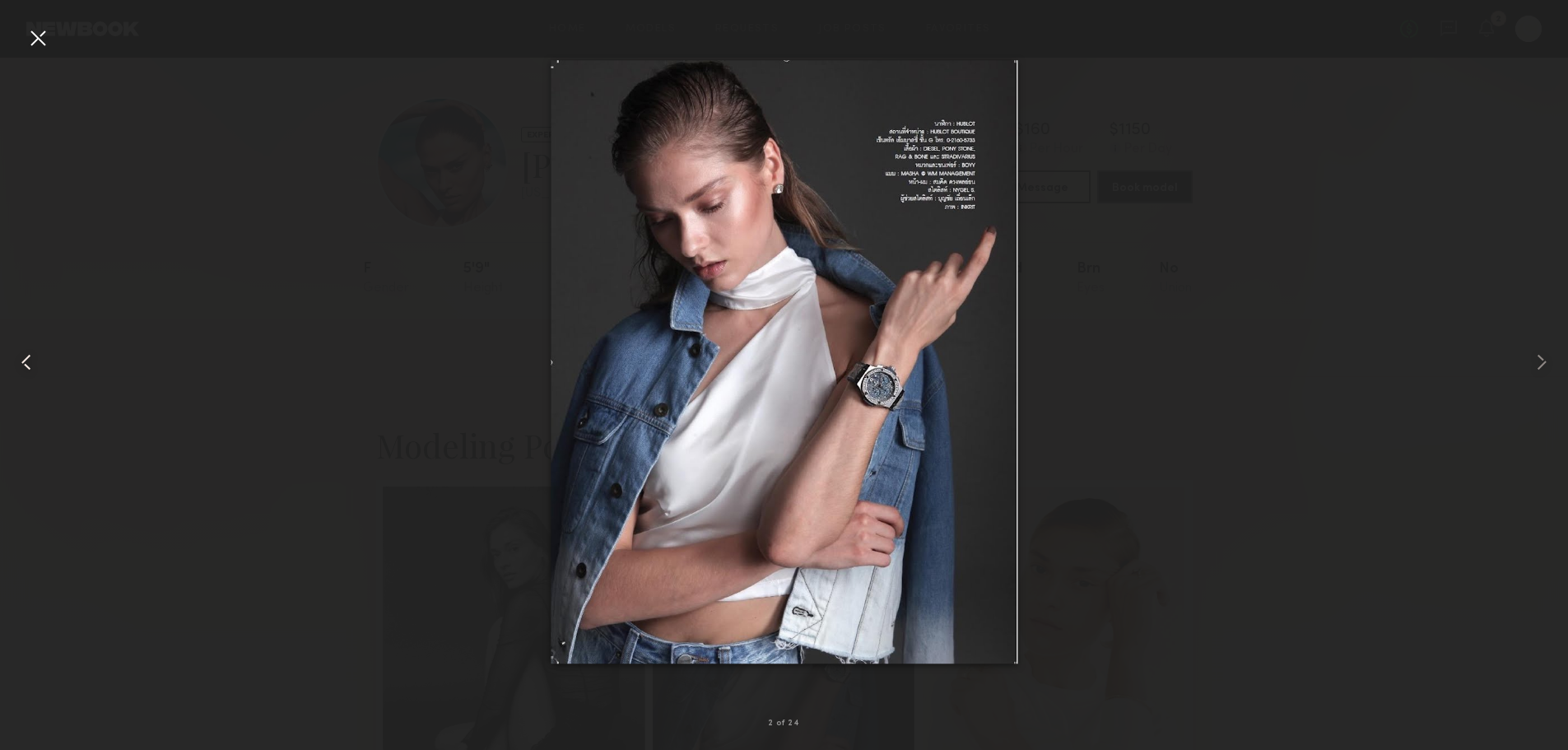
click at [37, 370] on common-icon at bounding box center [26, 361] width 26 height 26
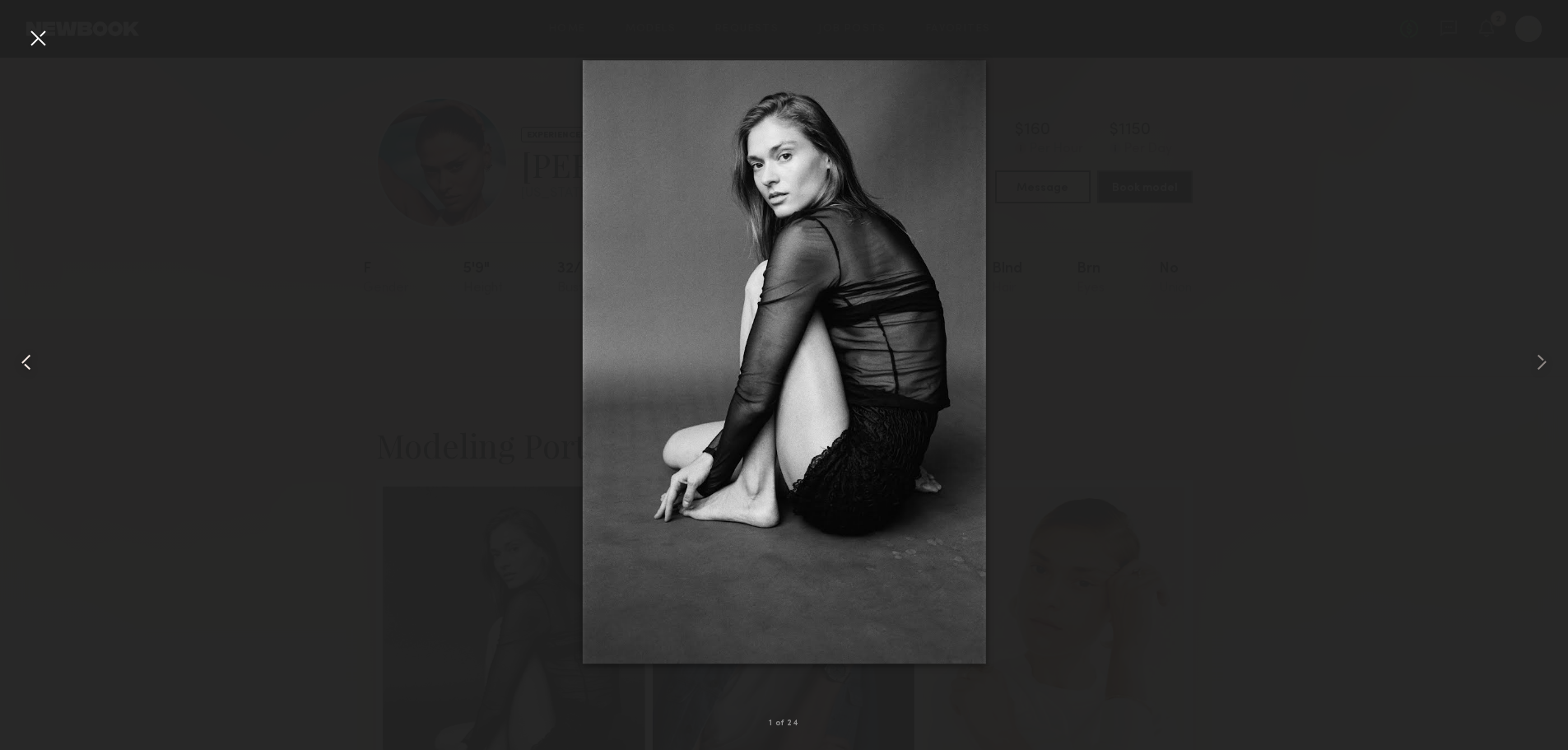
click at [30, 365] on common-icon at bounding box center [26, 361] width 26 height 26
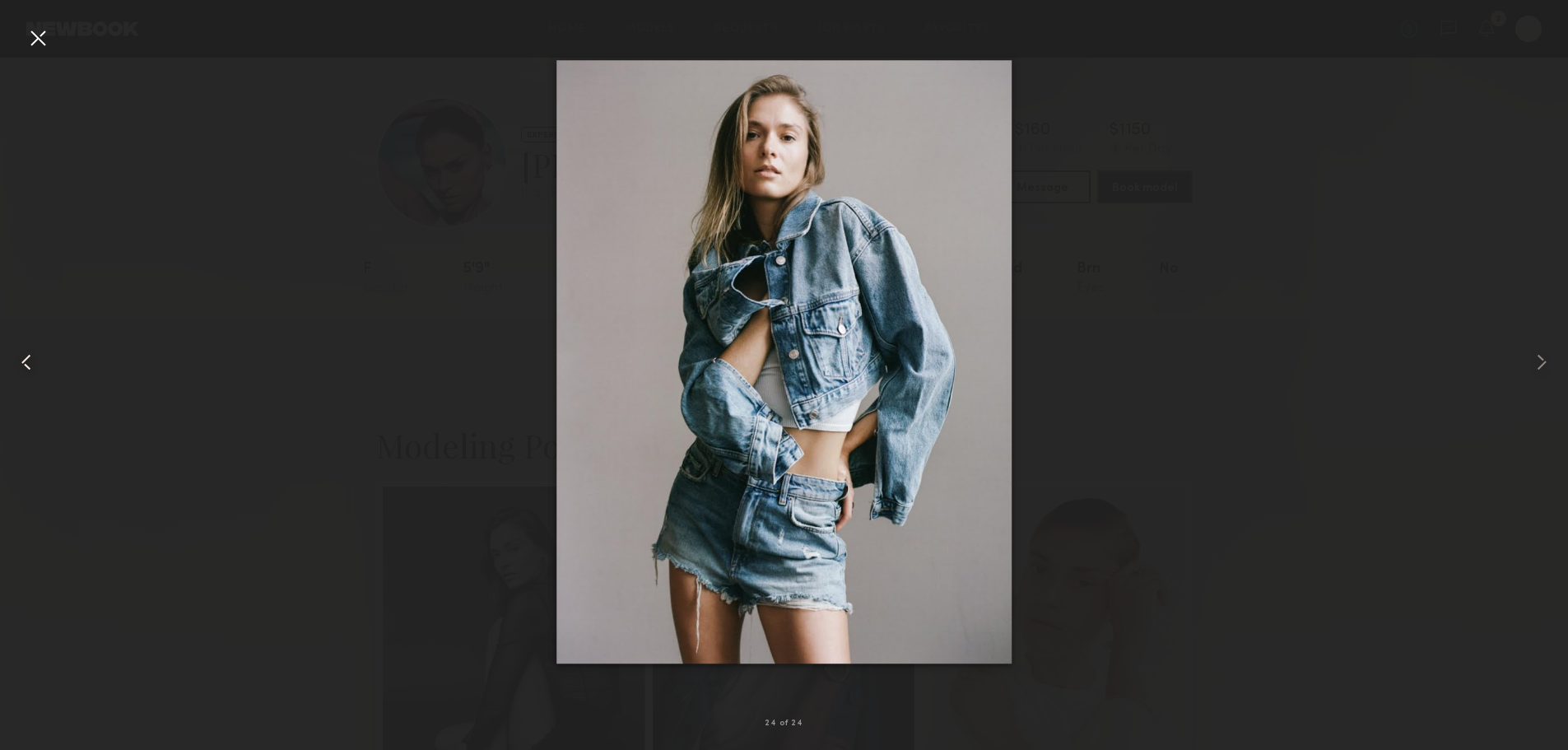
click at [28, 370] on common-icon at bounding box center [26, 361] width 26 height 26
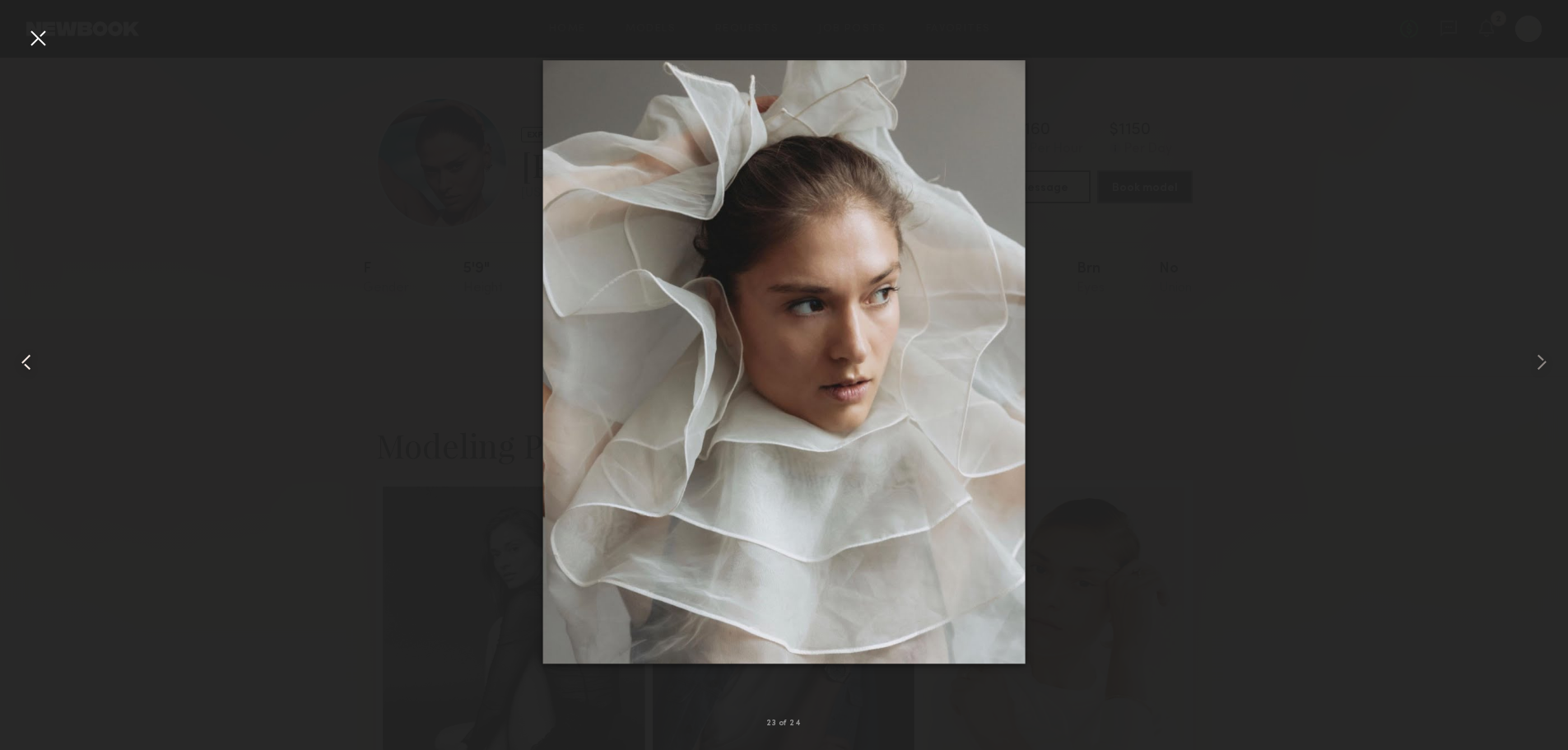
click at [27, 371] on common-icon at bounding box center [26, 361] width 26 height 26
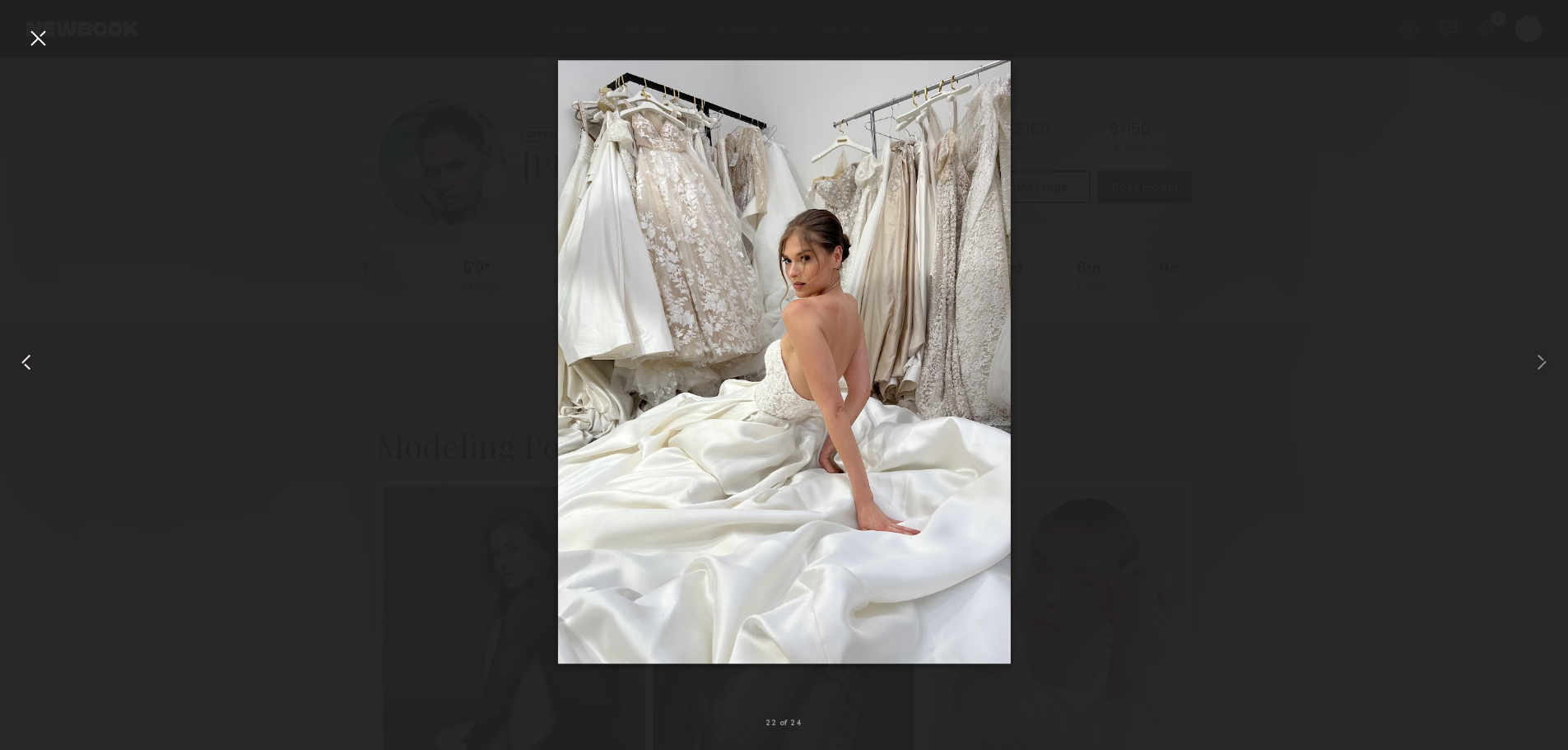
click at [27, 371] on common-icon at bounding box center [26, 361] width 26 height 26
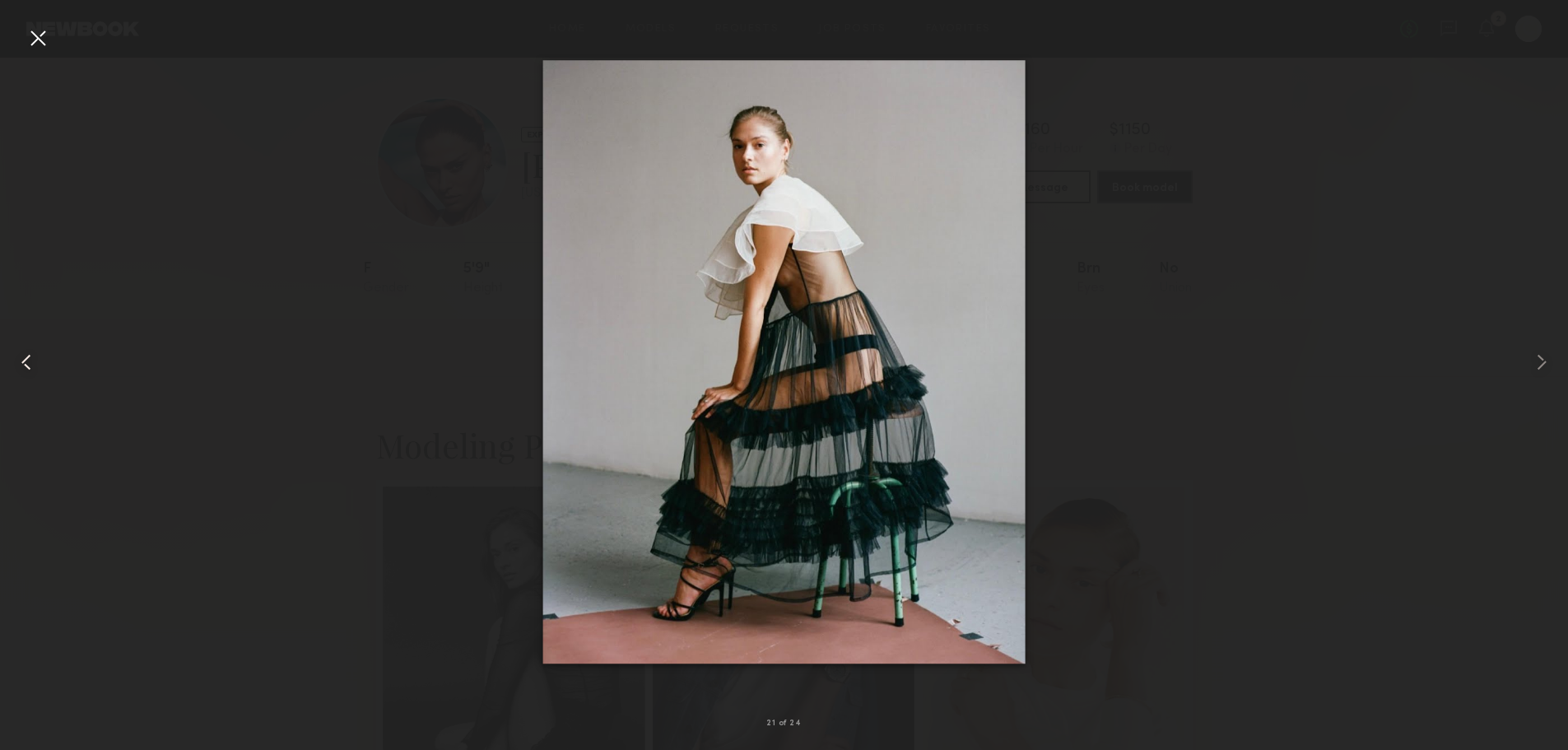
click at [27, 371] on common-icon at bounding box center [26, 361] width 26 height 26
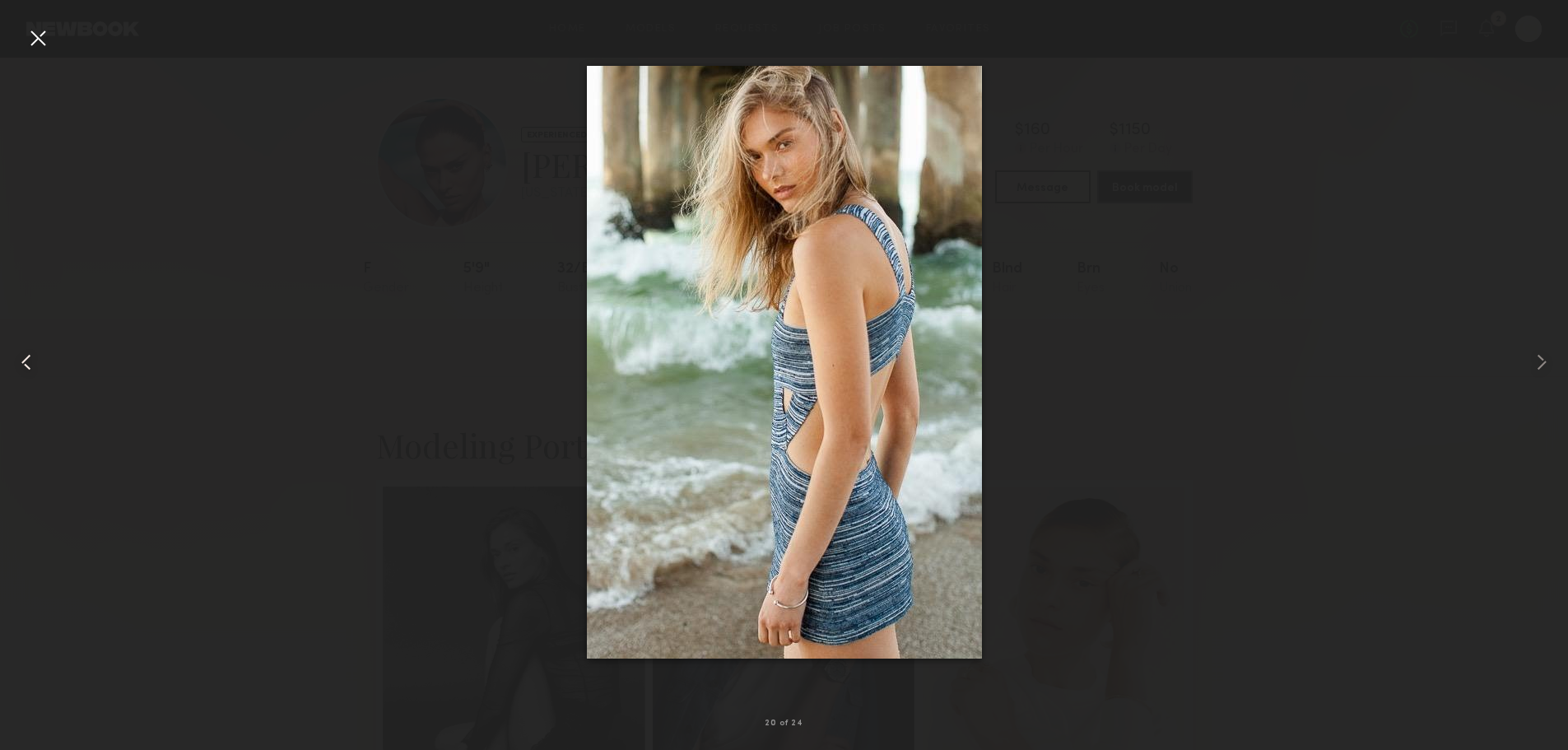
click at [27, 371] on common-icon at bounding box center [26, 361] width 26 height 26
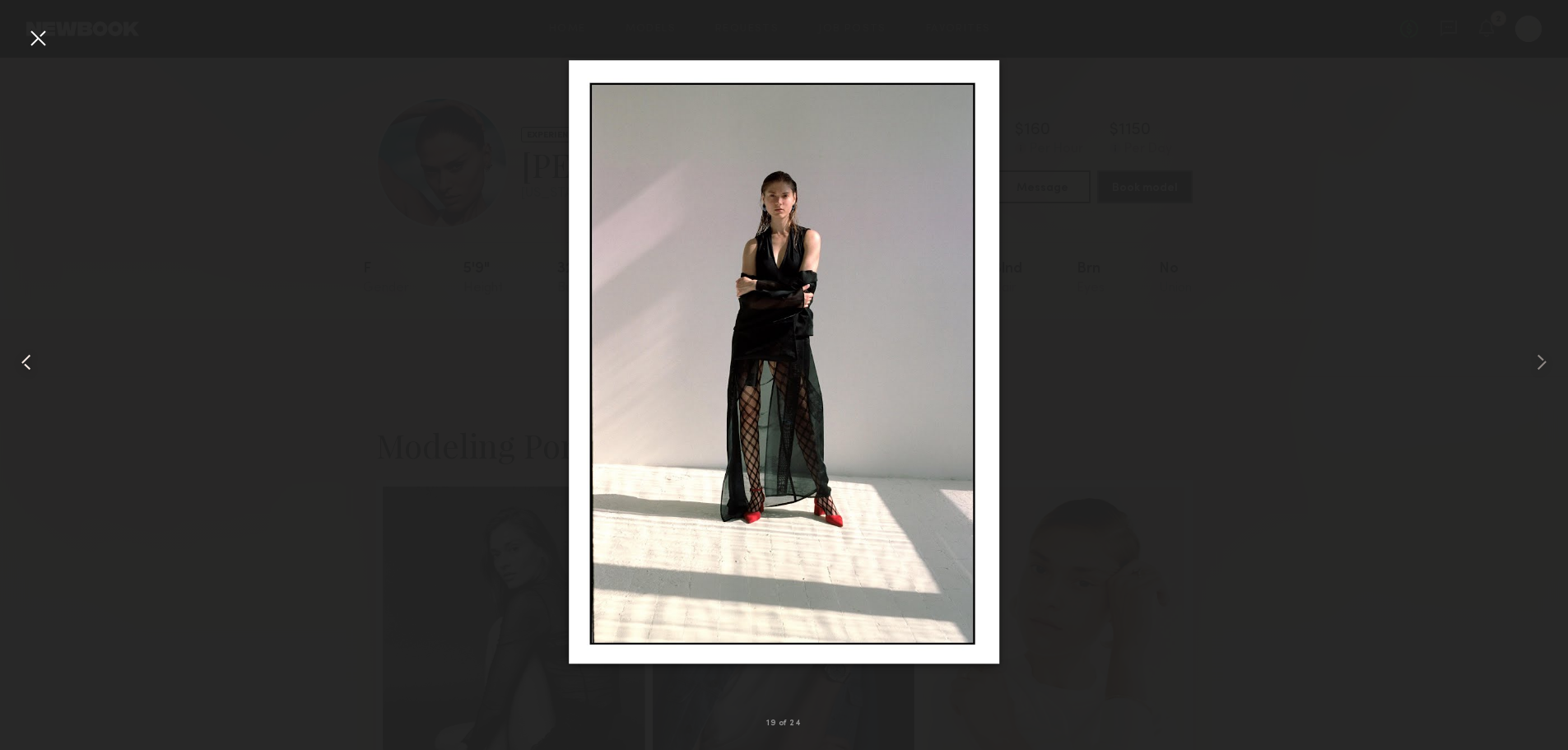
click at [27, 371] on common-icon at bounding box center [26, 361] width 26 height 26
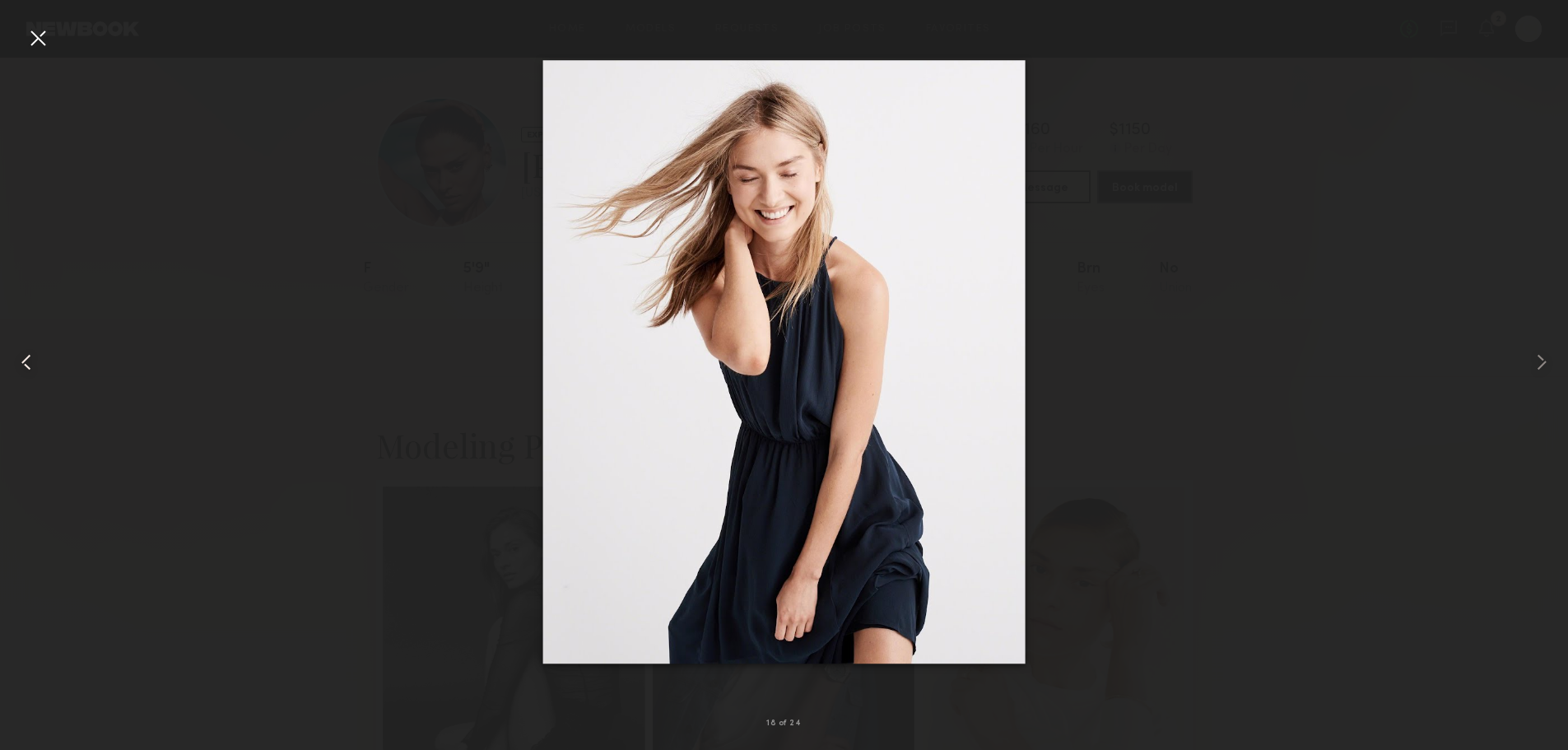
click at [27, 373] on common-icon at bounding box center [26, 361] width 26 height 26
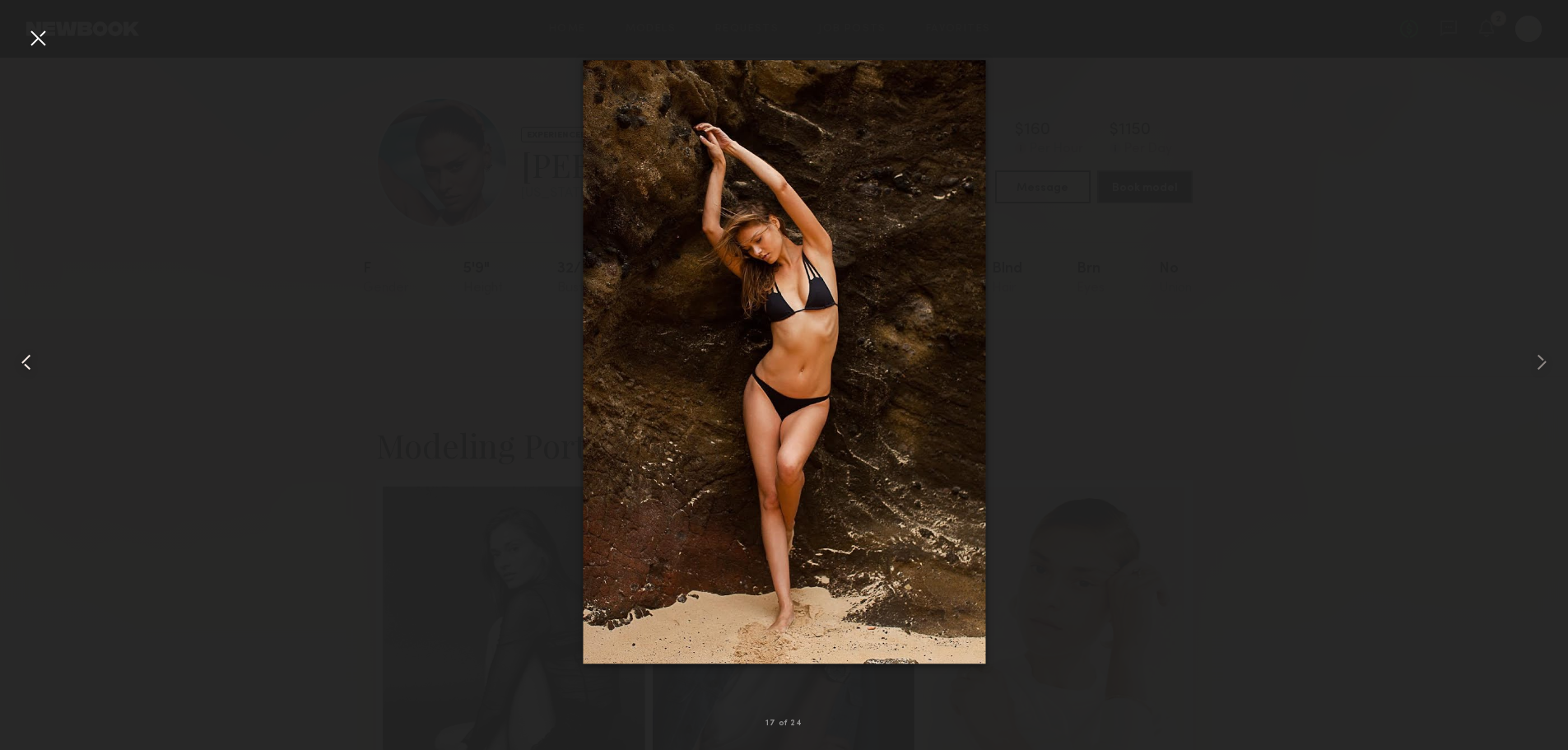
click at [27, 373] on common-icon at bounding box center [26, 361] width 26 height 26
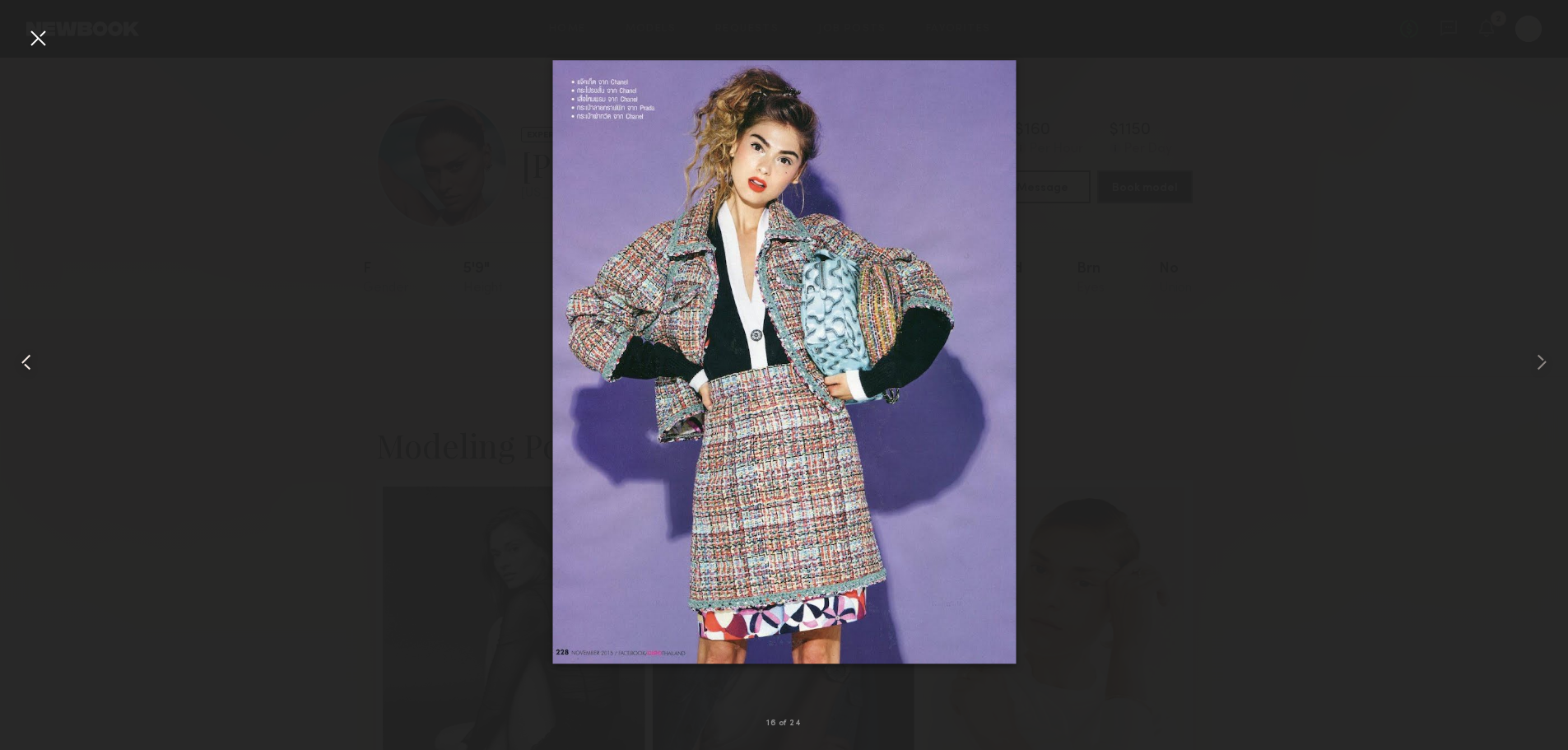
click at [27, 373] on common-icon at bounding box center [26, 361] width 26 height 26
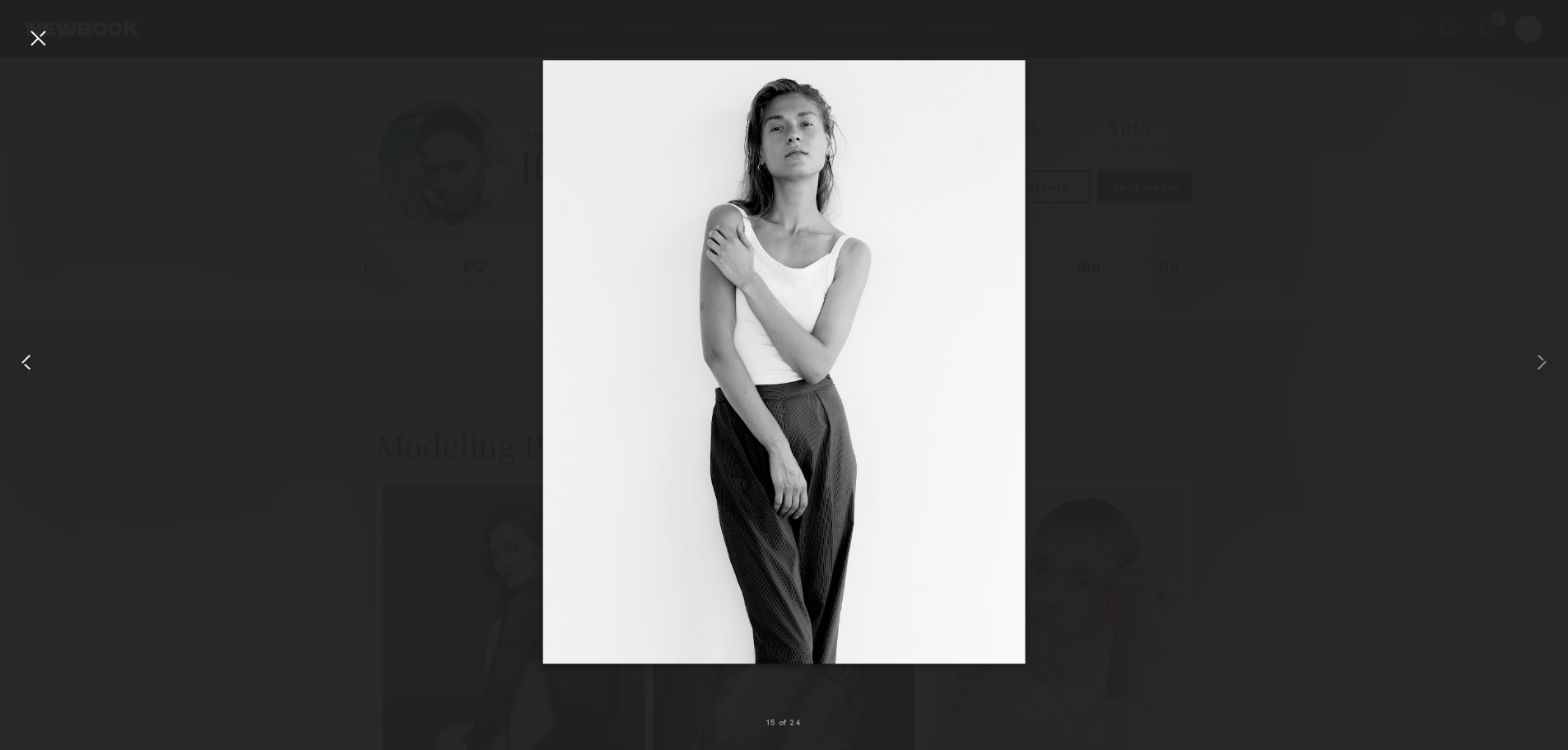
click at [27, 373] on common-icon at bounding box center [26, 361] width 26 height 26
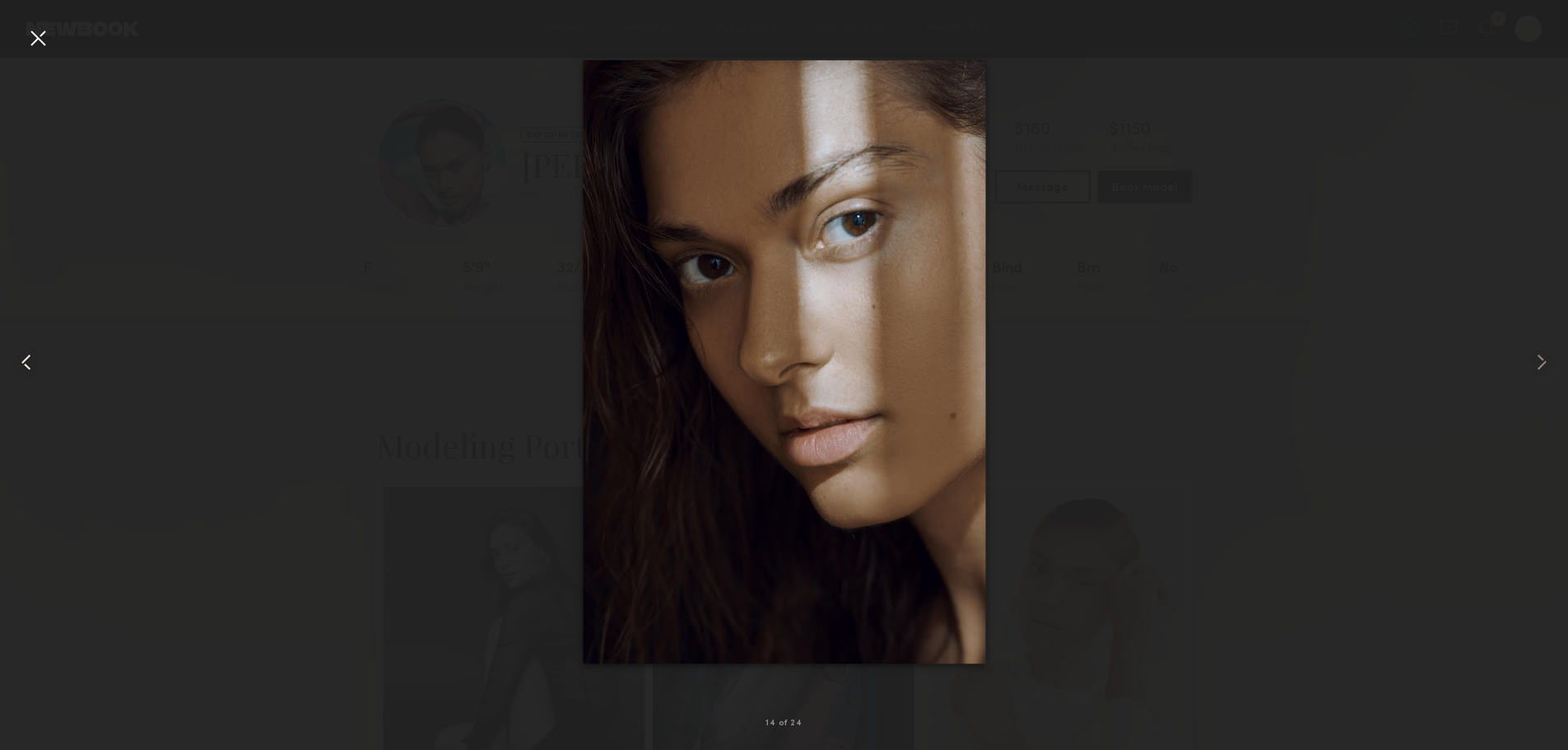
click at [27, 373] on common-icon at bounding box center [26, 361] width 26 height 26
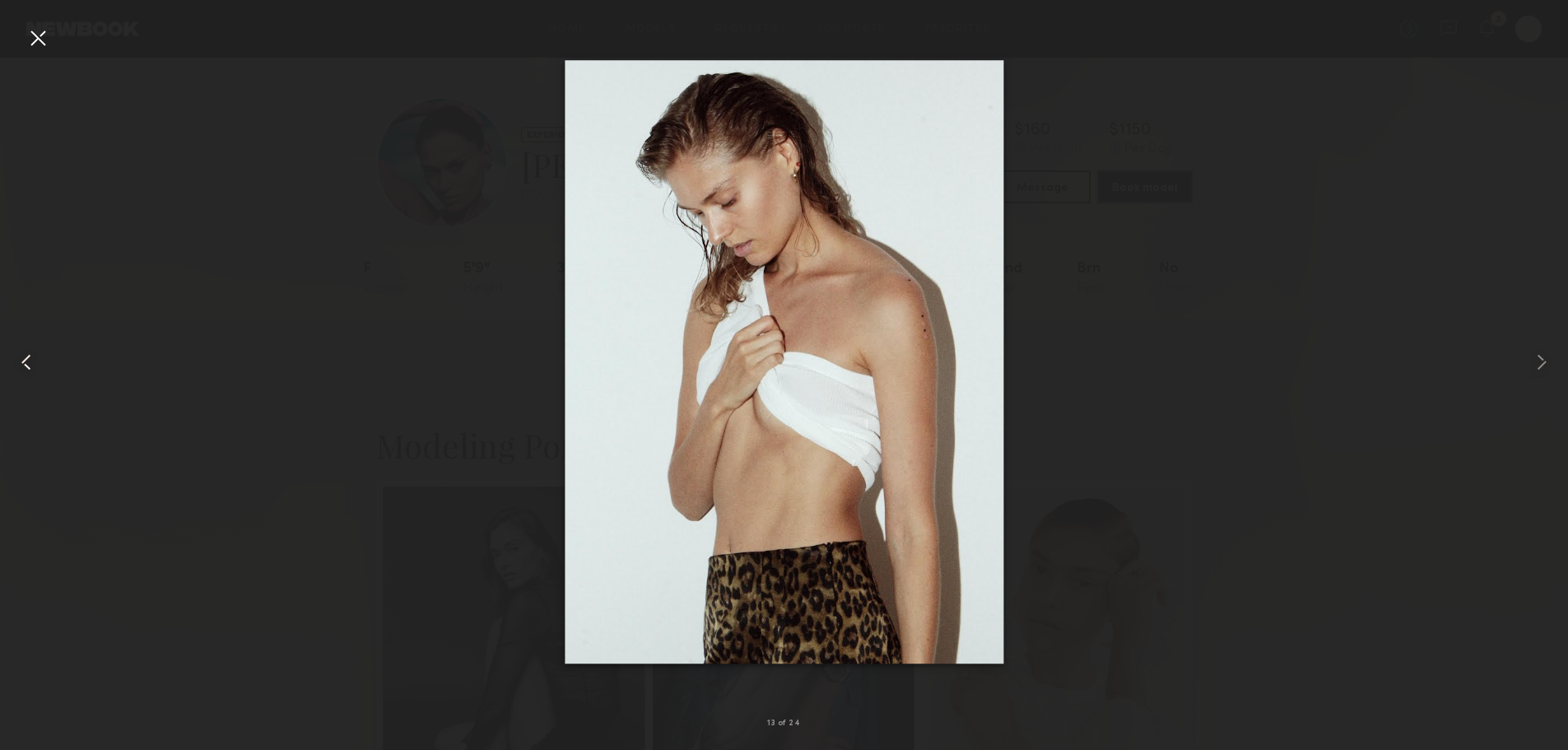
click at [27, 373] on common-icon at bounding box center [26, 361] width 26 height 26
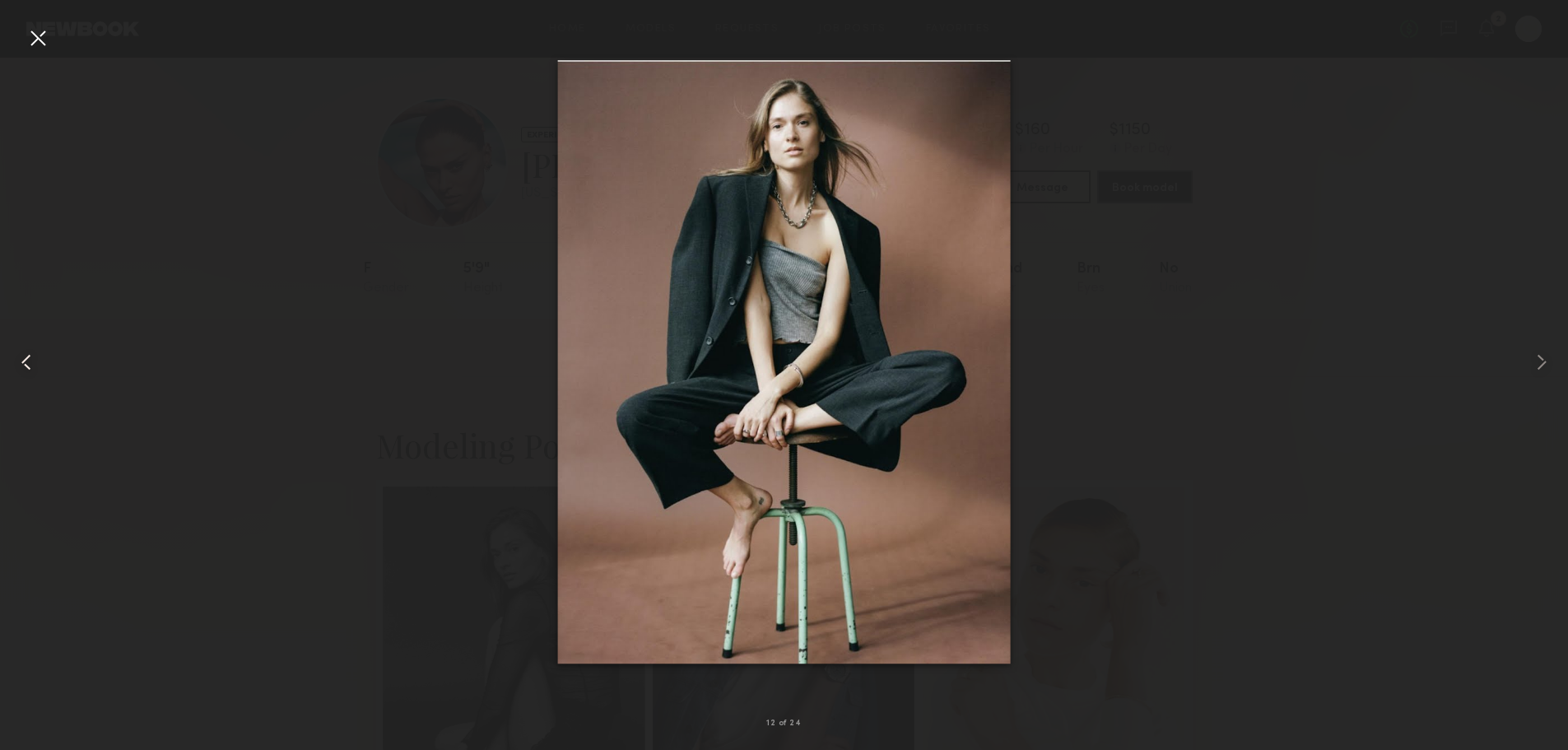
click at [27, 373] on common-icon at bounding box center [26, 361] width 26 height 26
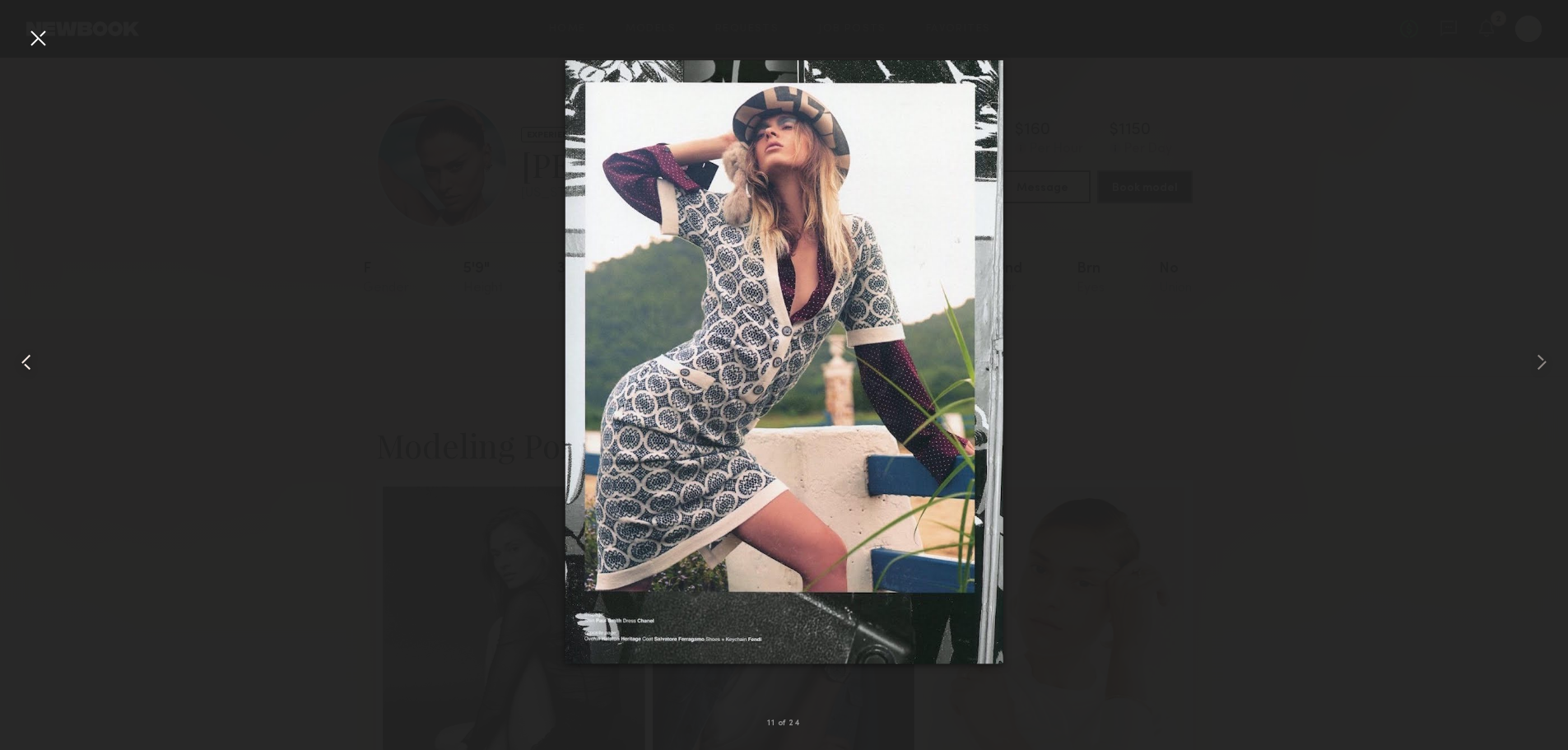
click at [27, 373] on common-icon at bounding box center [26, 361] width 26 height 26
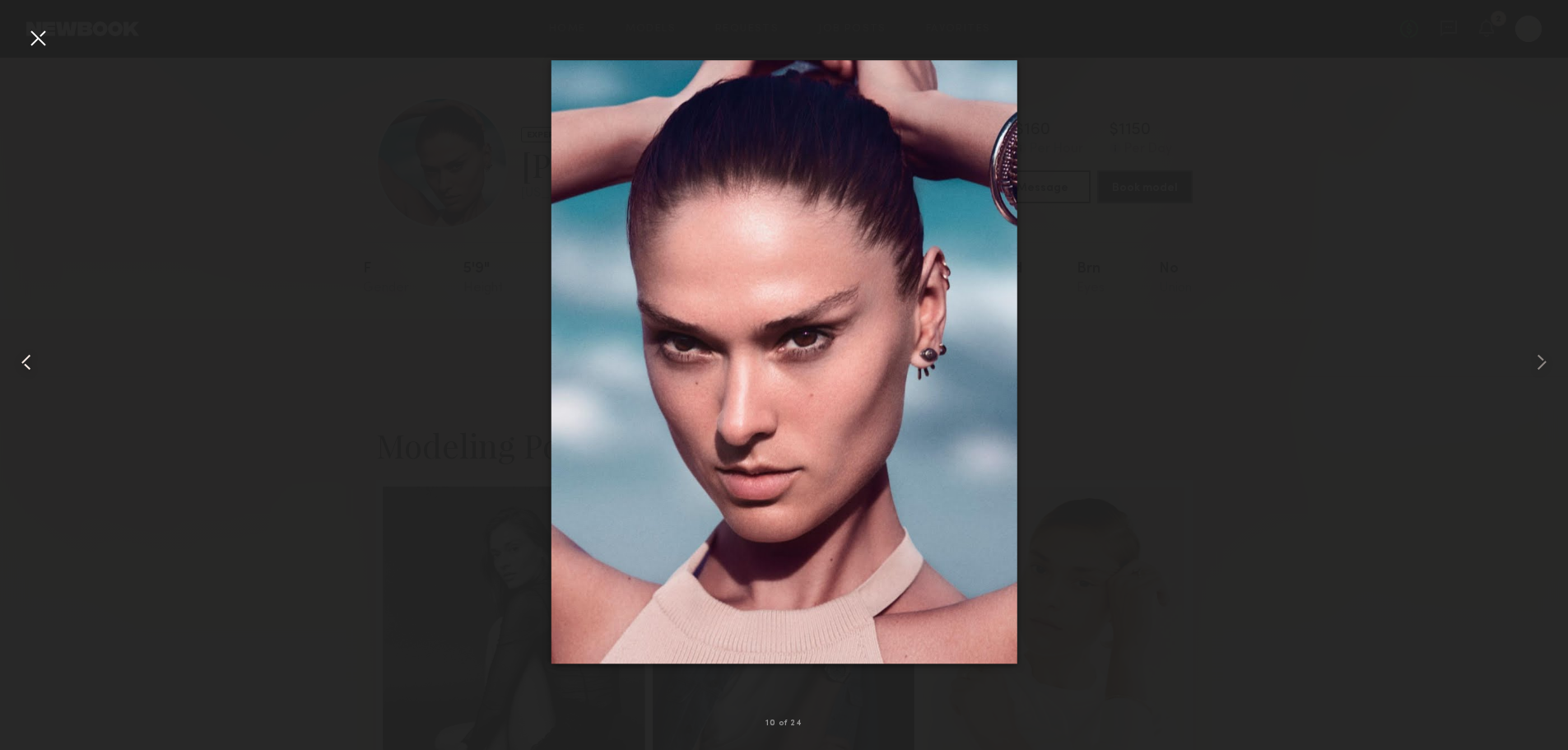
click at [27, 373] on common-icon at bounding box center [26, 361] width 26 height 26
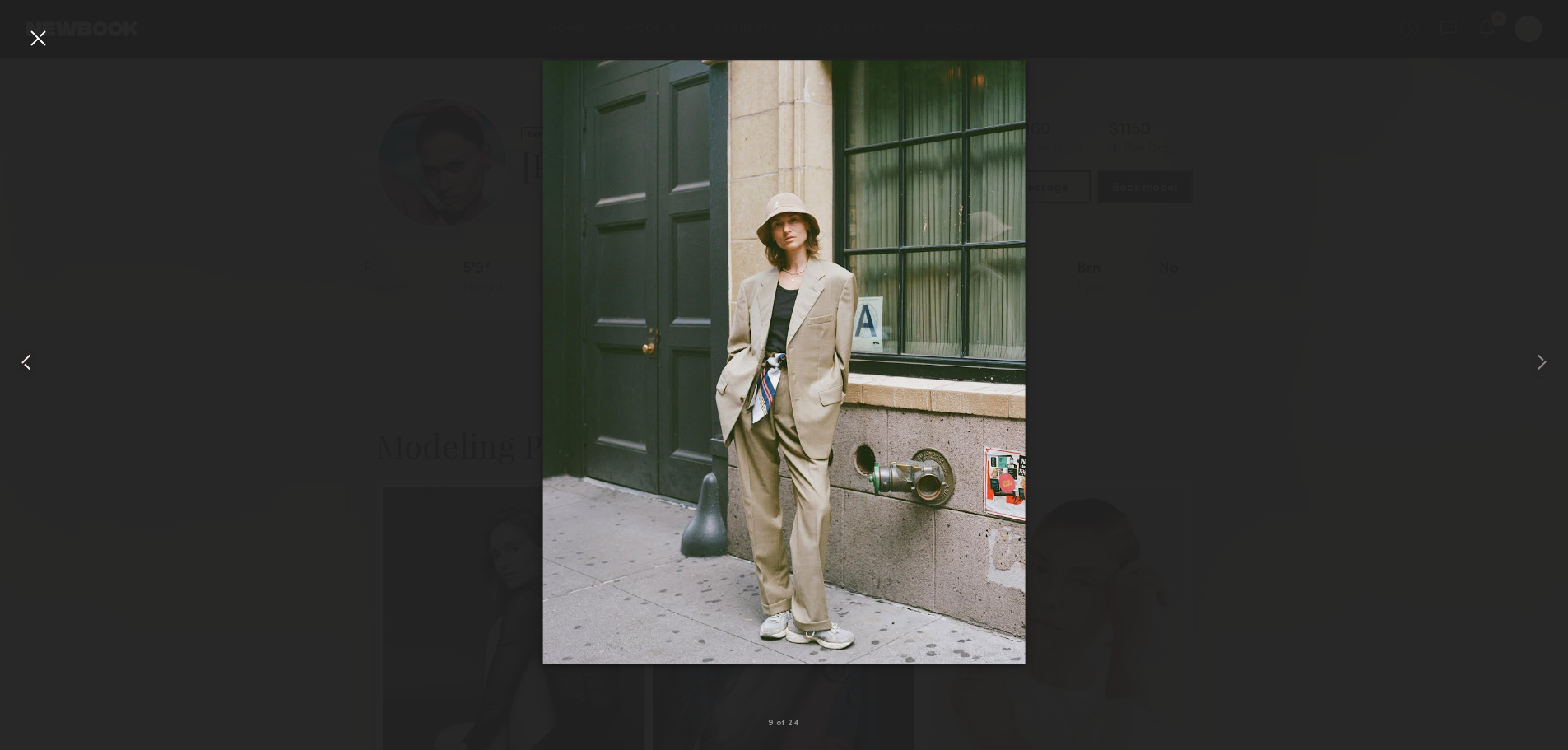
click at [27, 373] on common-icon at bounding box center [26, 361] width 26 height 26
